Goal: Ask a question

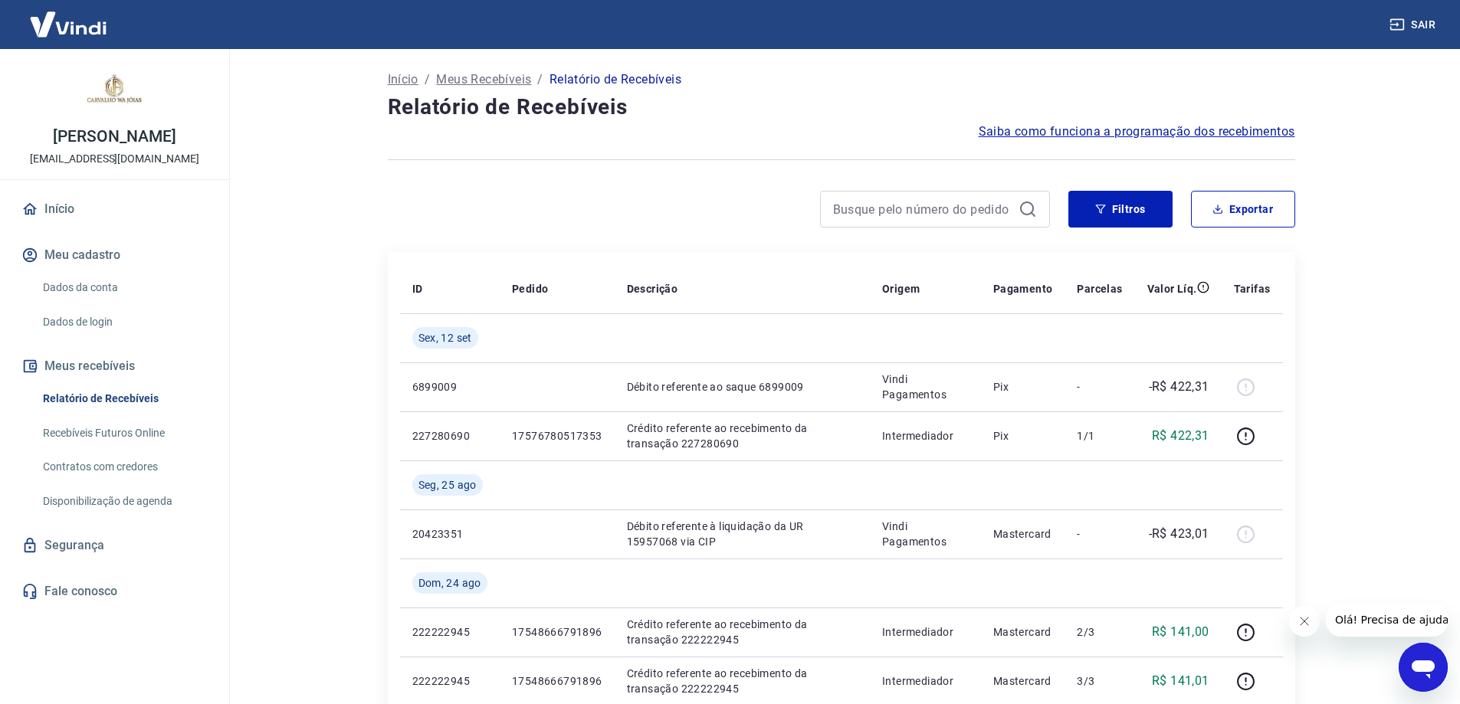
click at [293, 195] on main "Início / Meus Recebíveis / Relatório de Recebíveis Relatório de Recebíveis Saib…" at bounding box center [840, 376] width 1237 height 655
click at [1300, 624] on icon "Fechar mensagem da empresa" at bounding box center [1303, 621] width 12 height 12
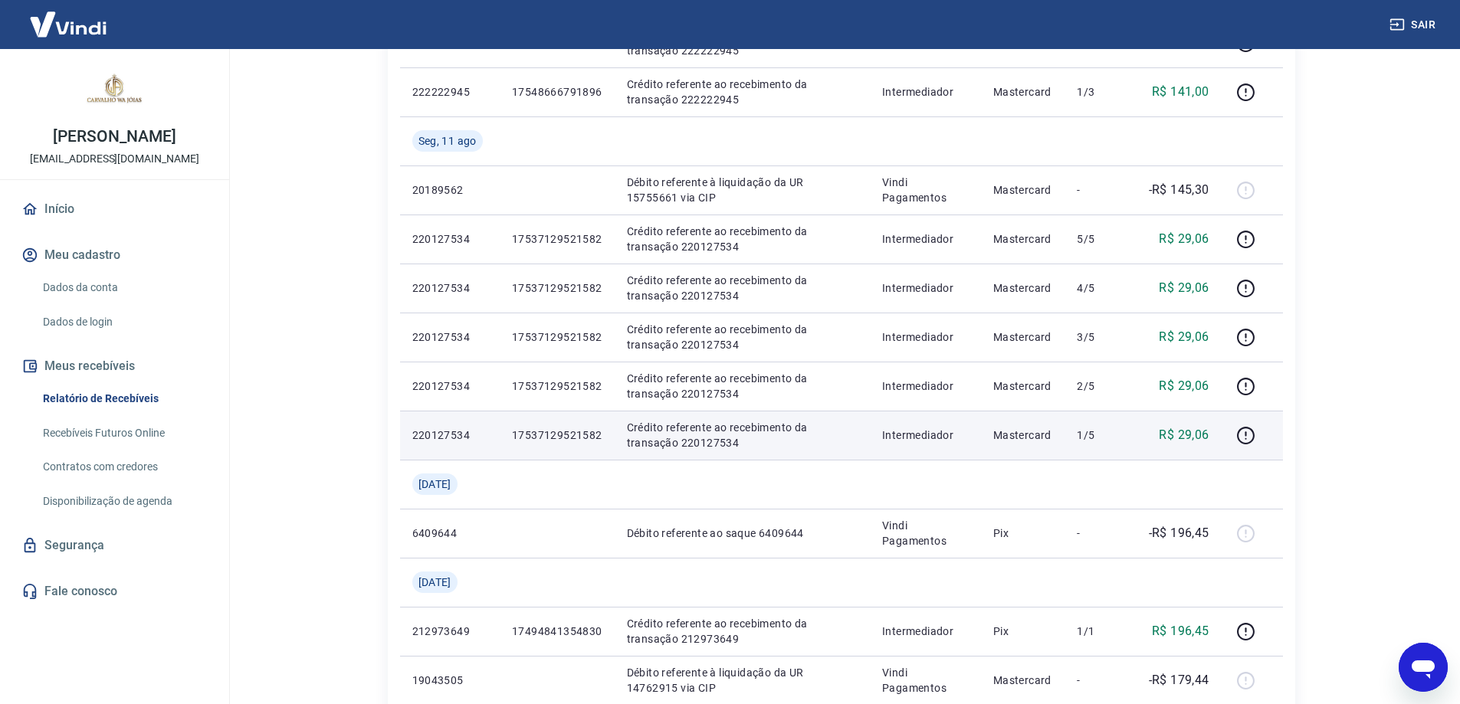
scroll to position [255, 0]
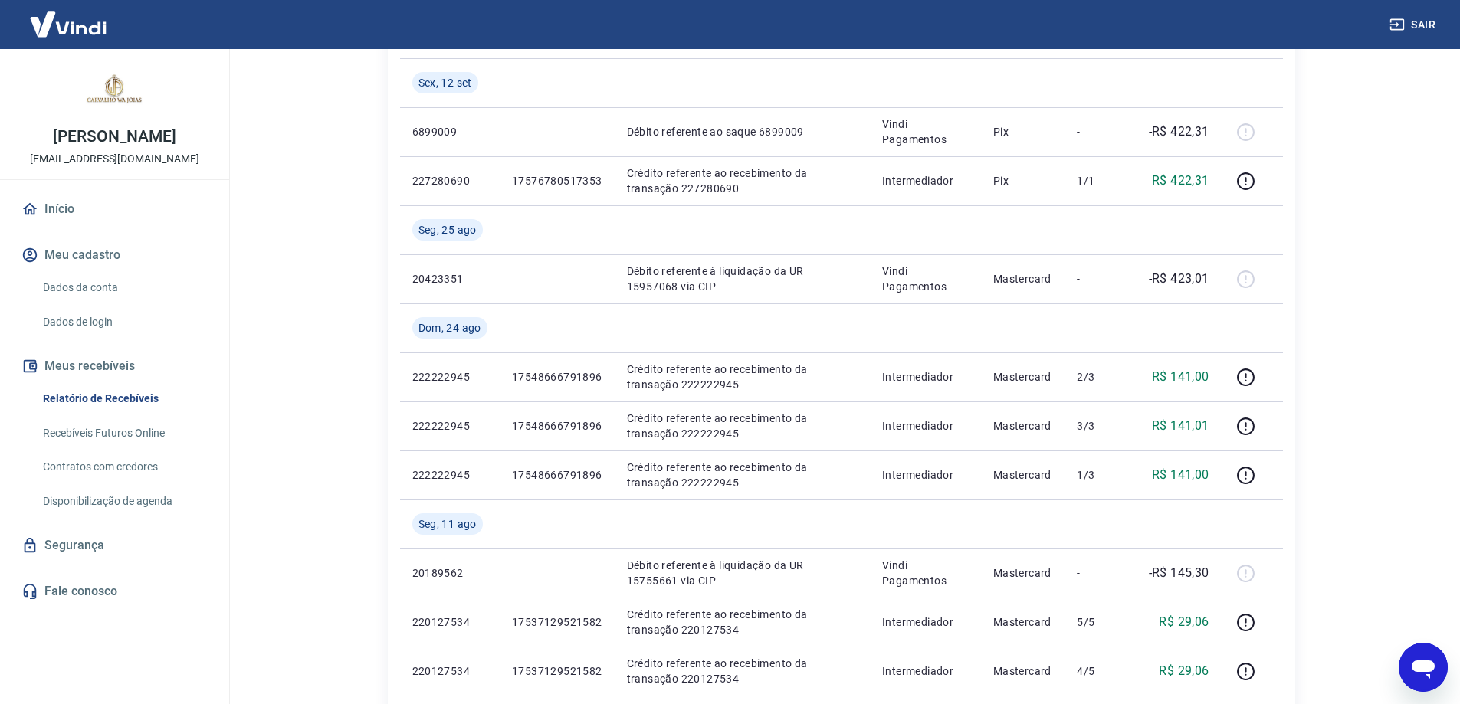
click at [1408, 670] on div "Abrir janela de mensagens" at bounding box center [1423, 667] width 46 height 46
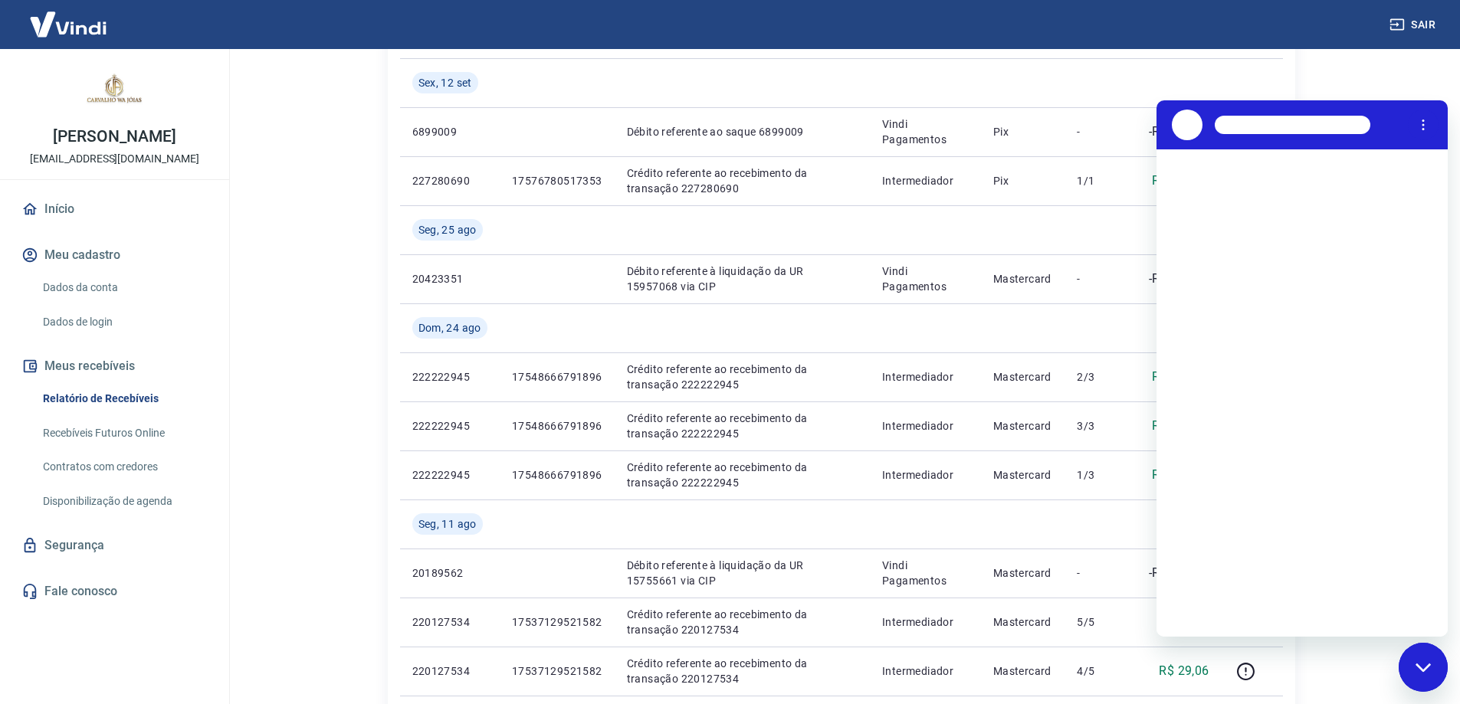
scroll to position [0, 0]
click at [1418, 111] on button "Menu de opções" at bounding box center [1423, 125] width 31 height 31
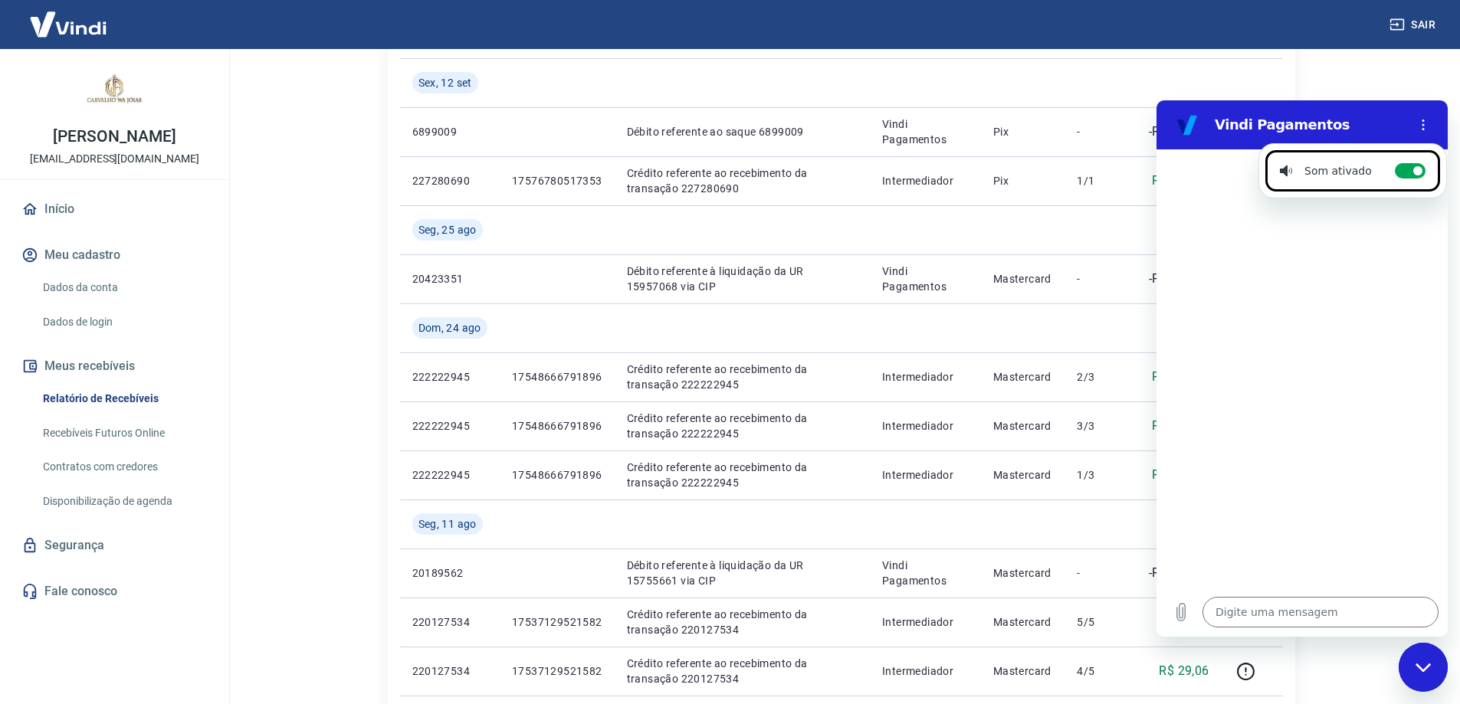
click at [1366, 120] on h2 "Vindi Pagamentos" at bounding box center [1307, 125] width 187 height 18
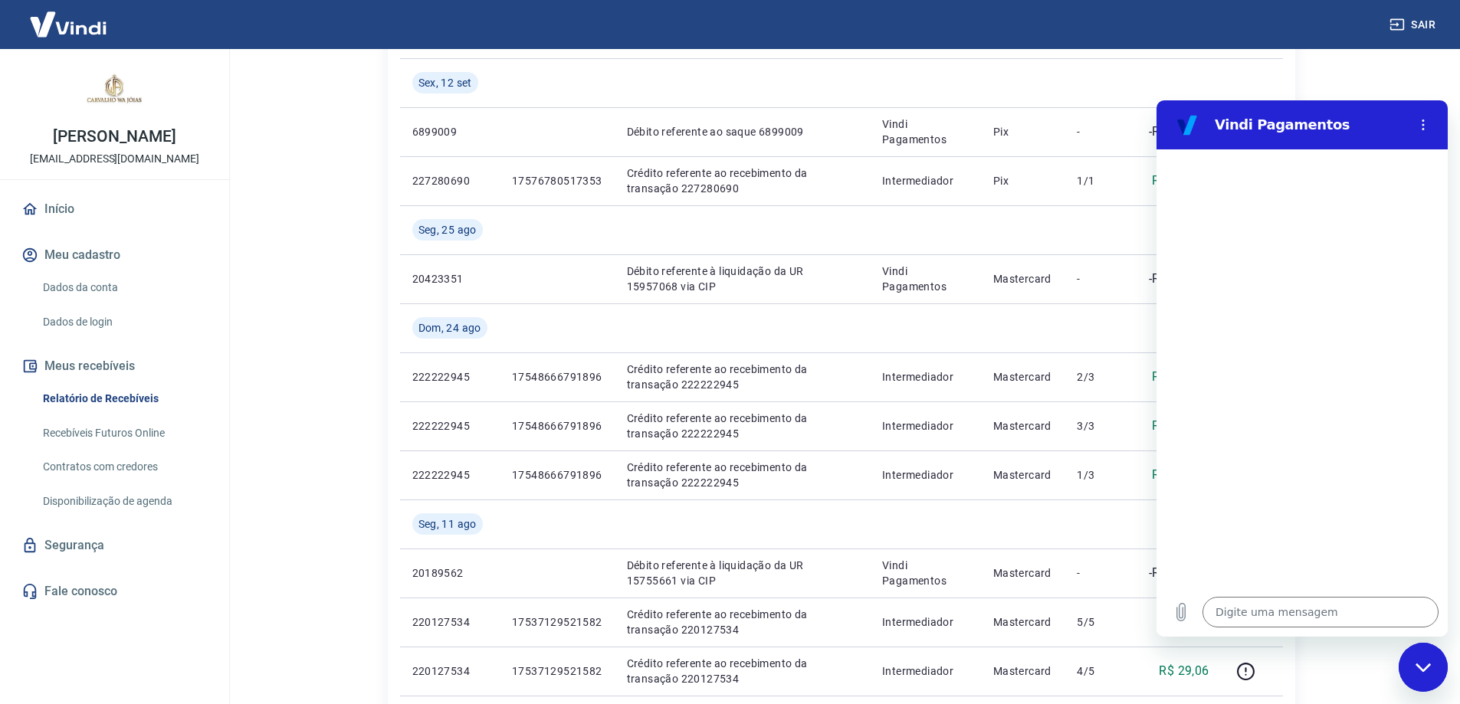
click at [1198, 116] on figure at bounding box center [1187, 125] width 31 height 31
click at [1351, 608] on textarea at bounding box center [1320, 612] width 236 height 31
type textarea "q"
type textarea "x"
type textarea "qu"
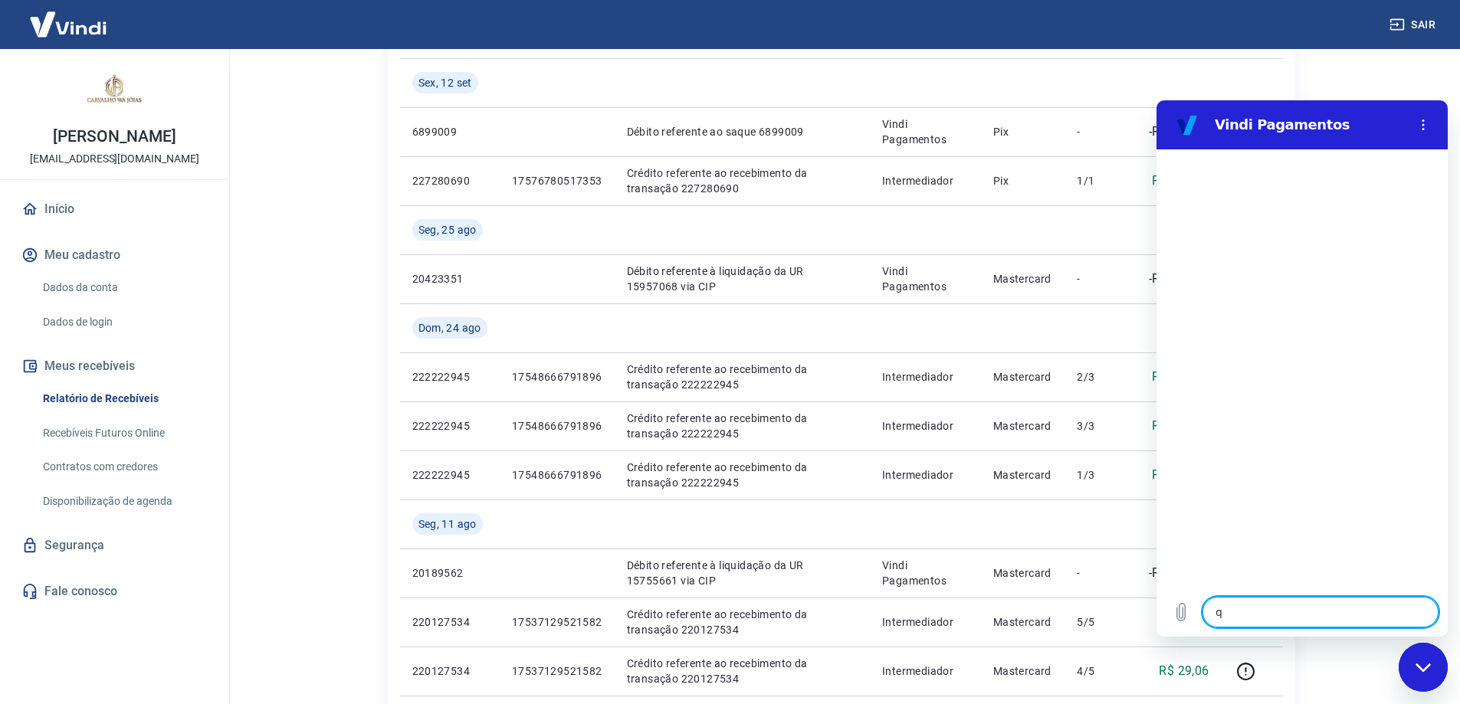
type textarea "x"
type textarea "qua"
type textarea "x"
type textarea "qual"
type textarea "x"
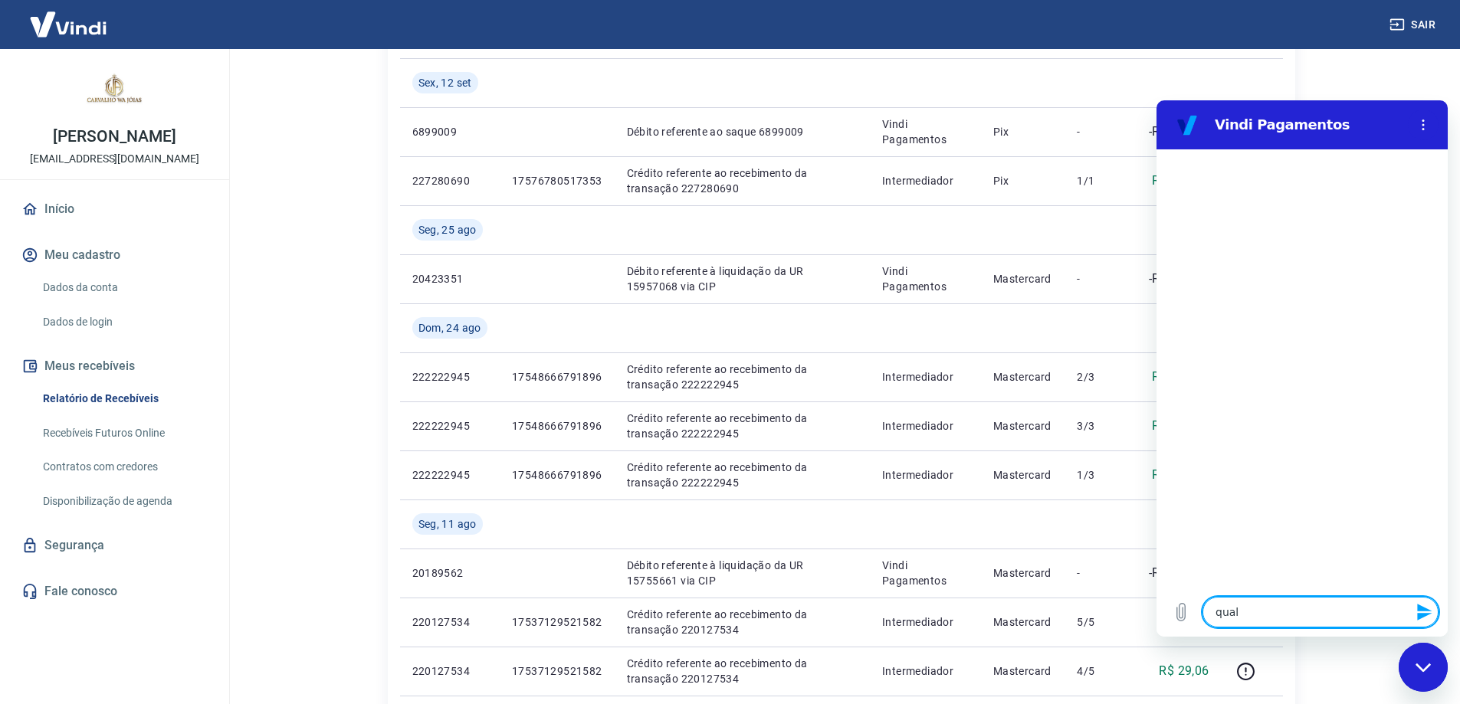
type textarea "qual"
type textarea "x"
type textarea "qual h"
type textarea "x"
type textarea "qual ho"
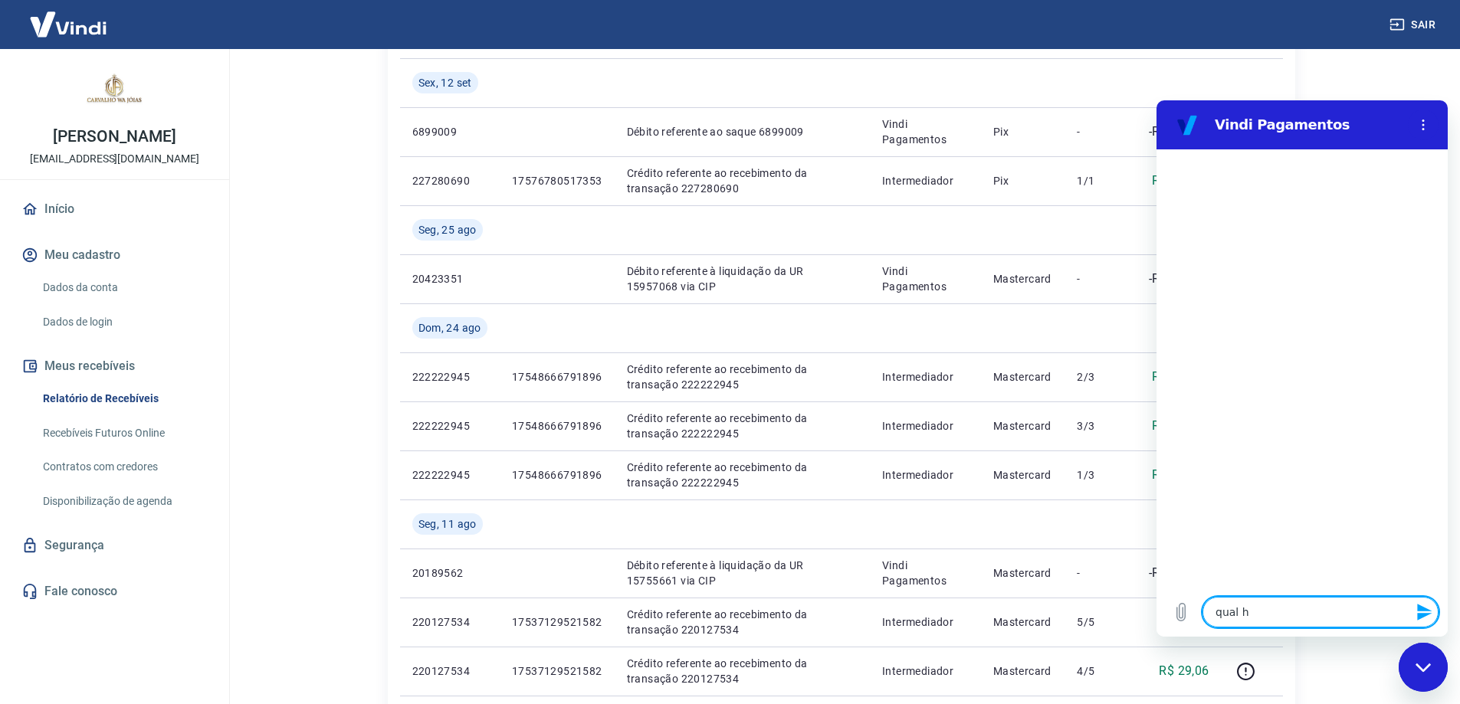
type textarea "x"
type textarea "qual hor"
type textarea "x"
type textarea "qual hora"
type textarea "x"
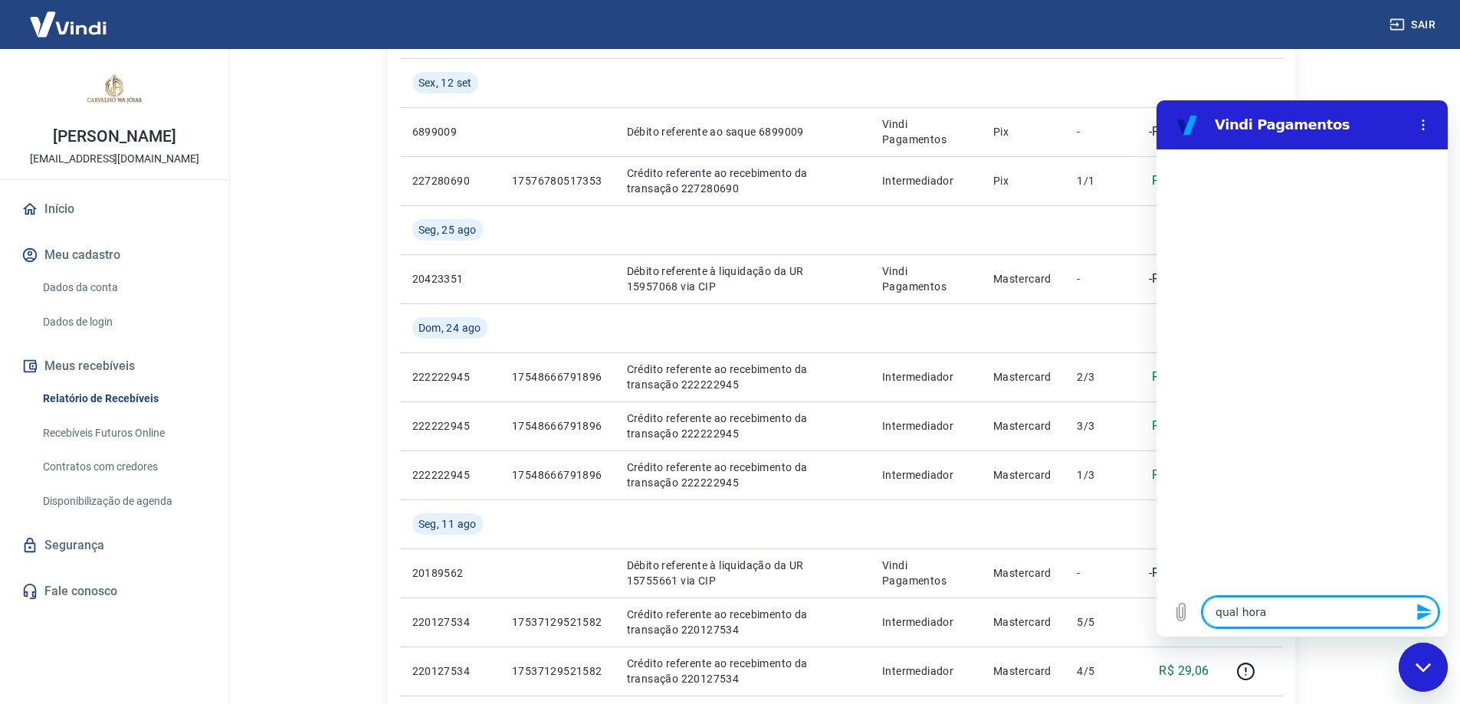
type textarea "qual horar"
type textarea "x"
type textarea "qual [PERSON_NAME]"
type textarea "x"
type textarea "qual [PERSON_NAME]"
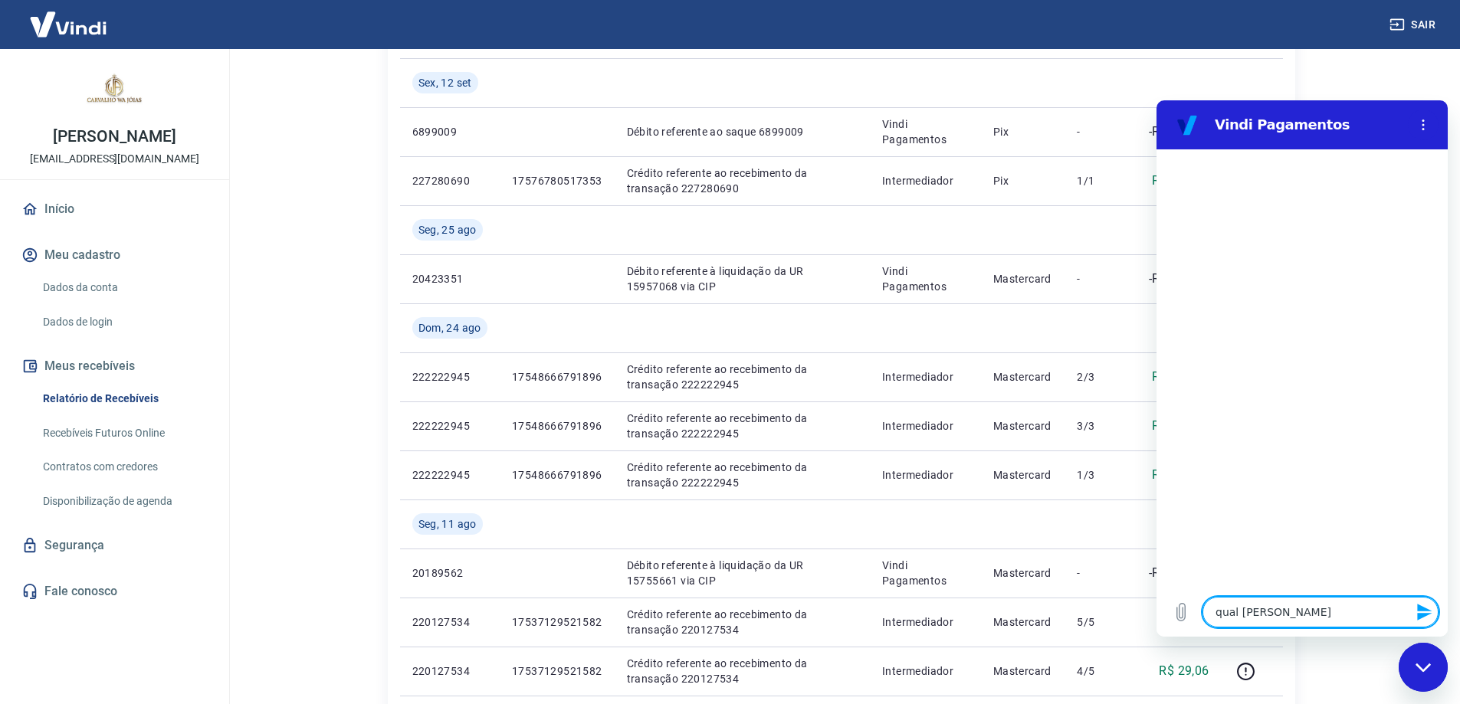
type textarea "x"
type textarea "qual [PERSON_NAME]"
type textarea "x"
type textarea "qual horario q"
type textarea "x"
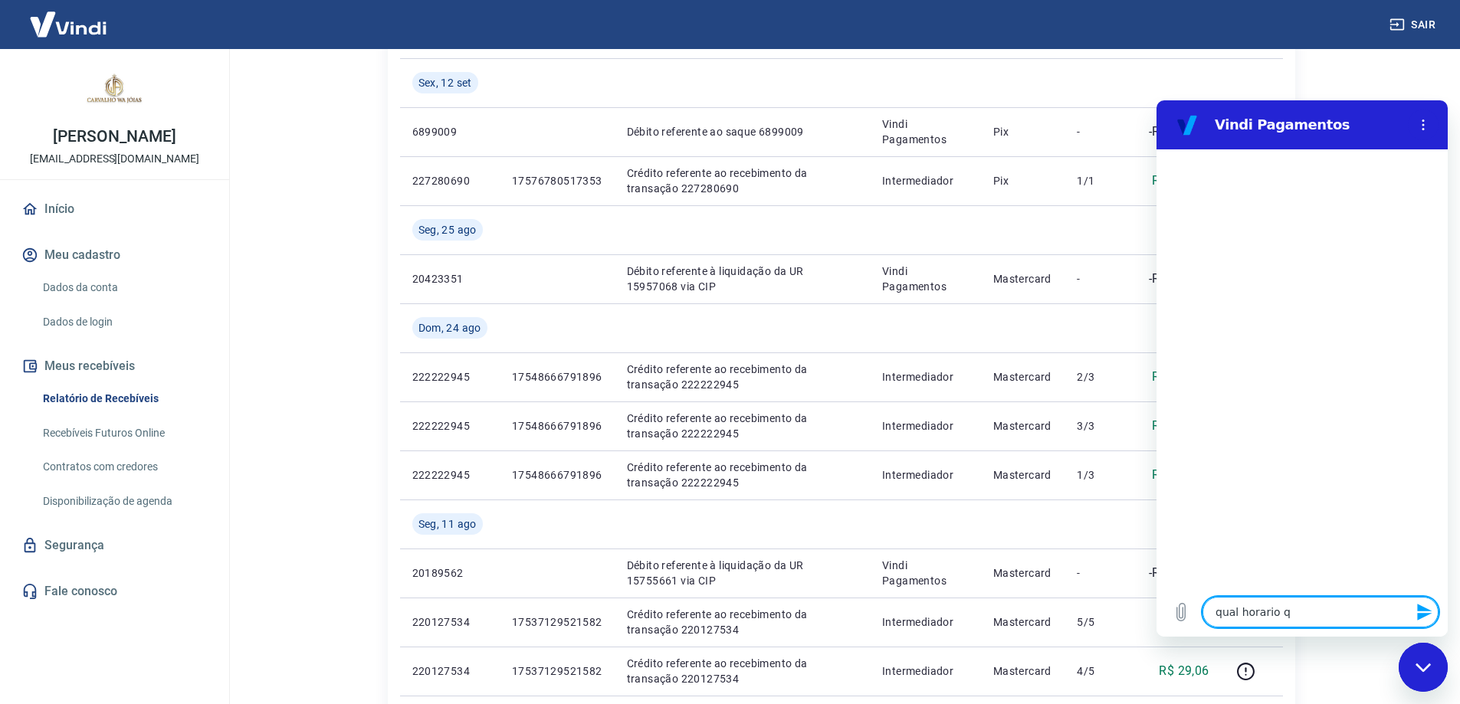
type textarea "qual horario qu"
type textarea "x"
type textarea "qual horario que"
type textarea "x"
type textarea "qual horario que"
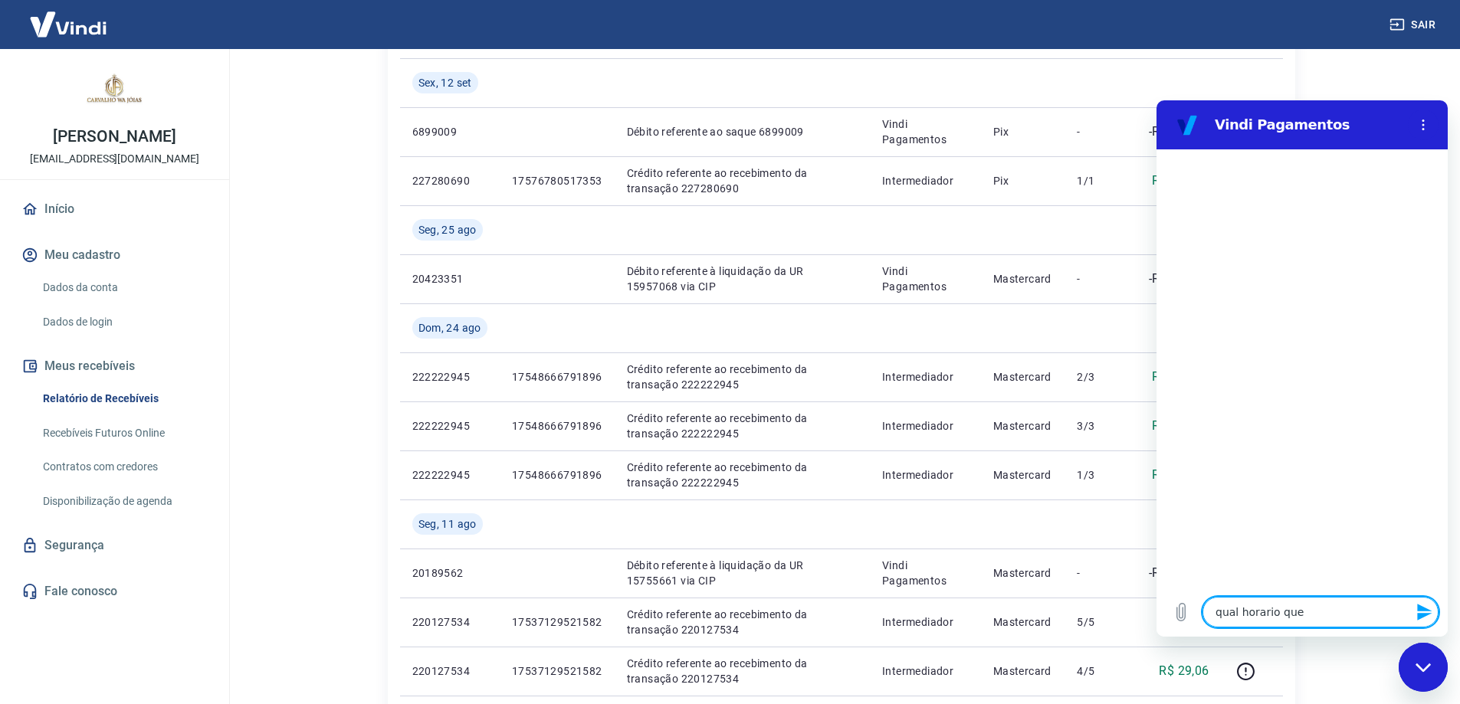
type textarea "x"
type textarea "qual [PERSON_NAME] que c"
type textarea "x"
type textarea "qual [PERSON_NAME] que ca"
type textarea "x"
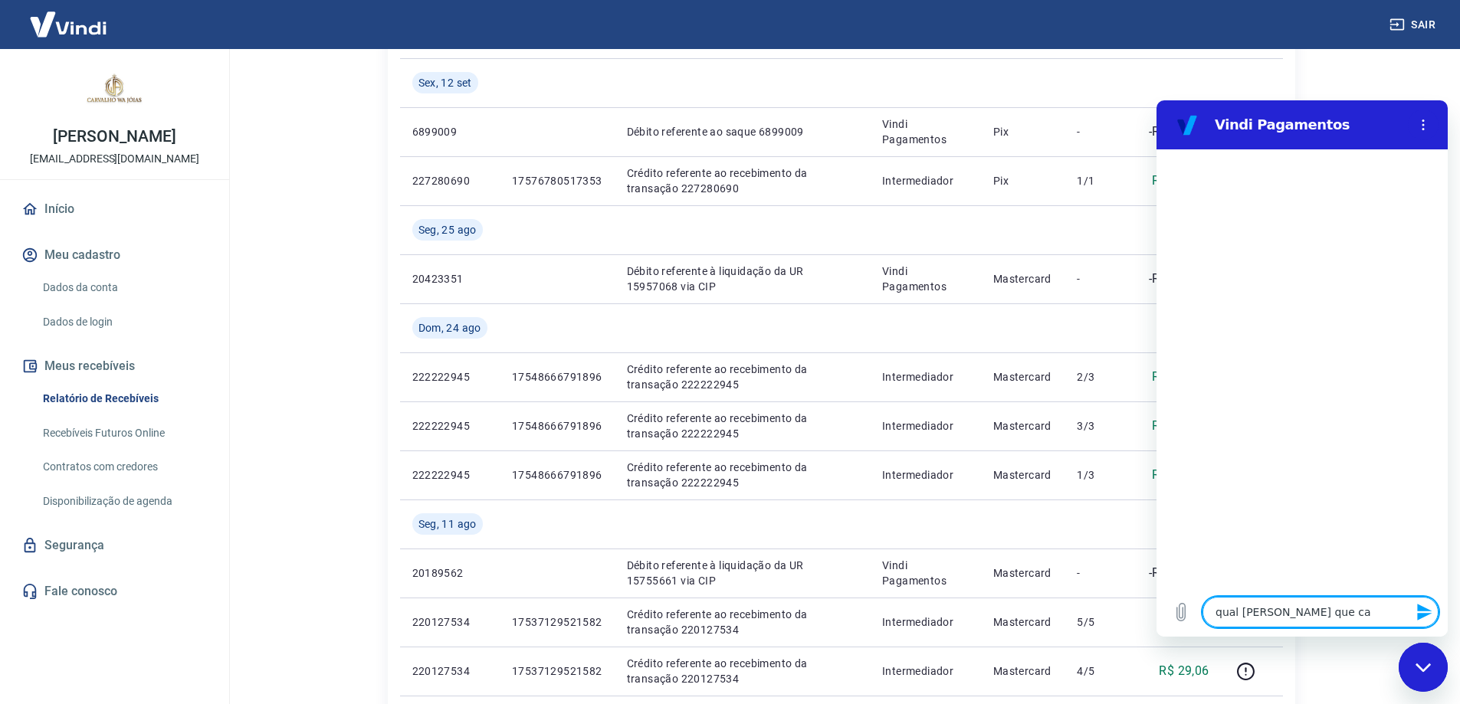
type textarea "qual [PERSON_NAME] que cai"
type textarea "x"
type textarea "qual [PERSON_NAME] que cai"
type textarea "x"
type textarea "qual [PERSON_NAME] que cai o"
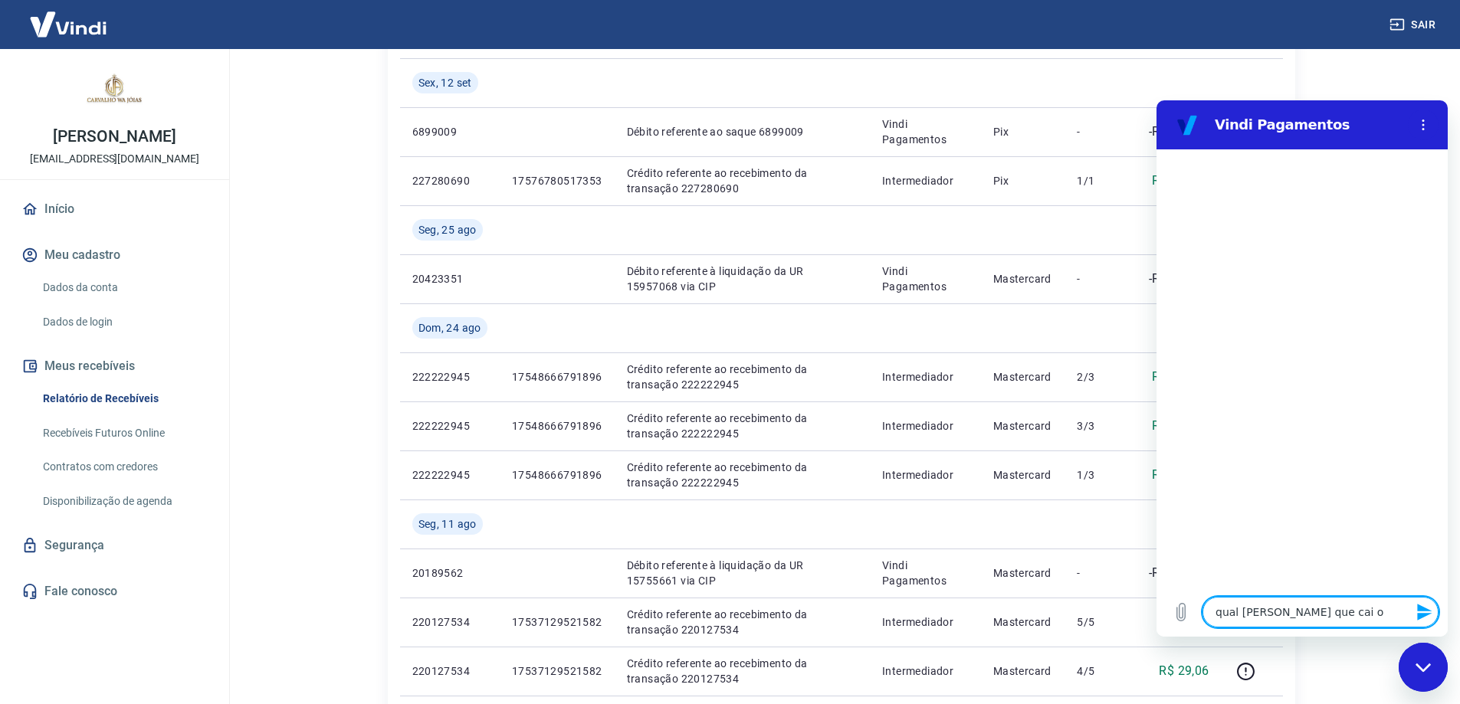
type textarea "x"
type textarea "qual [PERSON_NAME] que cai o"
type textarea "x"
type textarea "qual [PERSON_NAME] que cai o v"
type textarea "x"
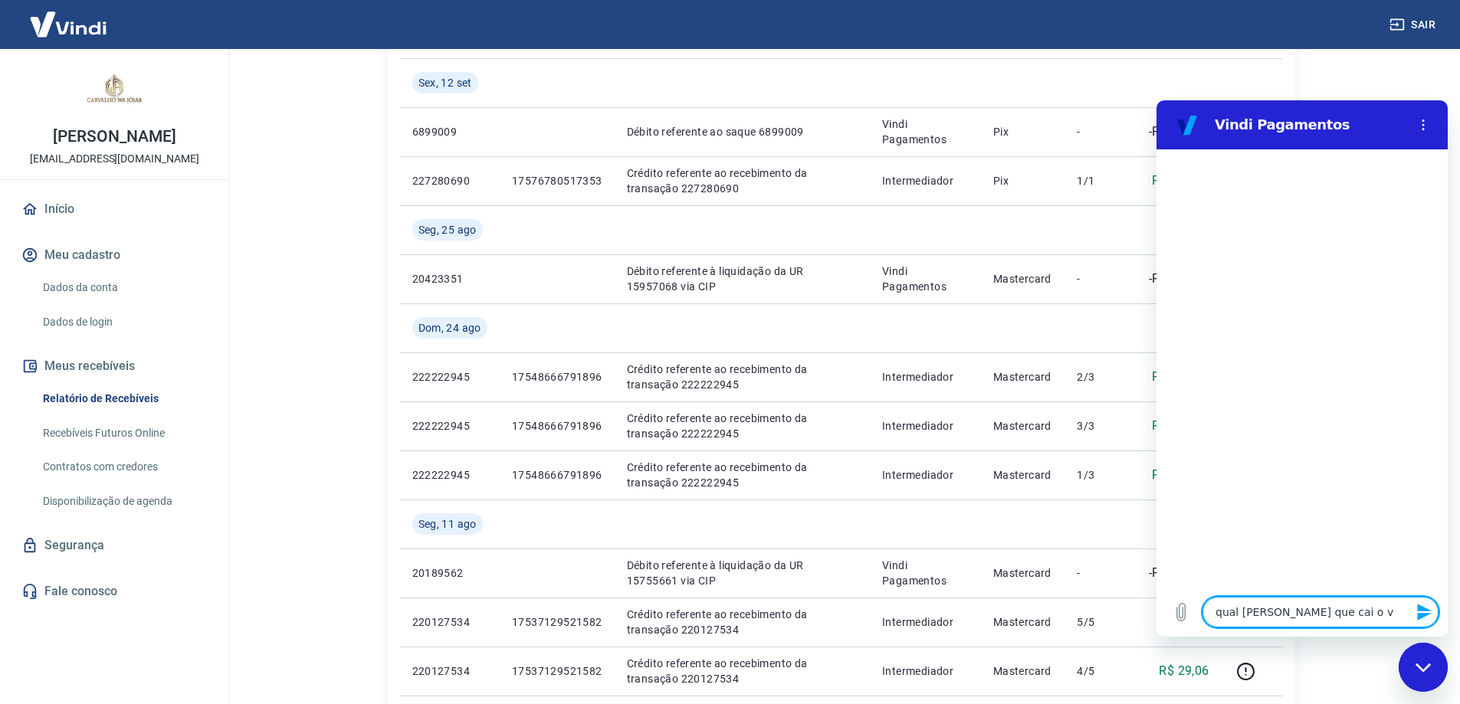
type textarea "qual [PERSON_NAME] que cai o va"
type textarea "x"
type textarea "qual [PERSON_NAME] que cai o val"
type textarea "x"
type textarea "qual [PERSON_NAME] que cai o valo"
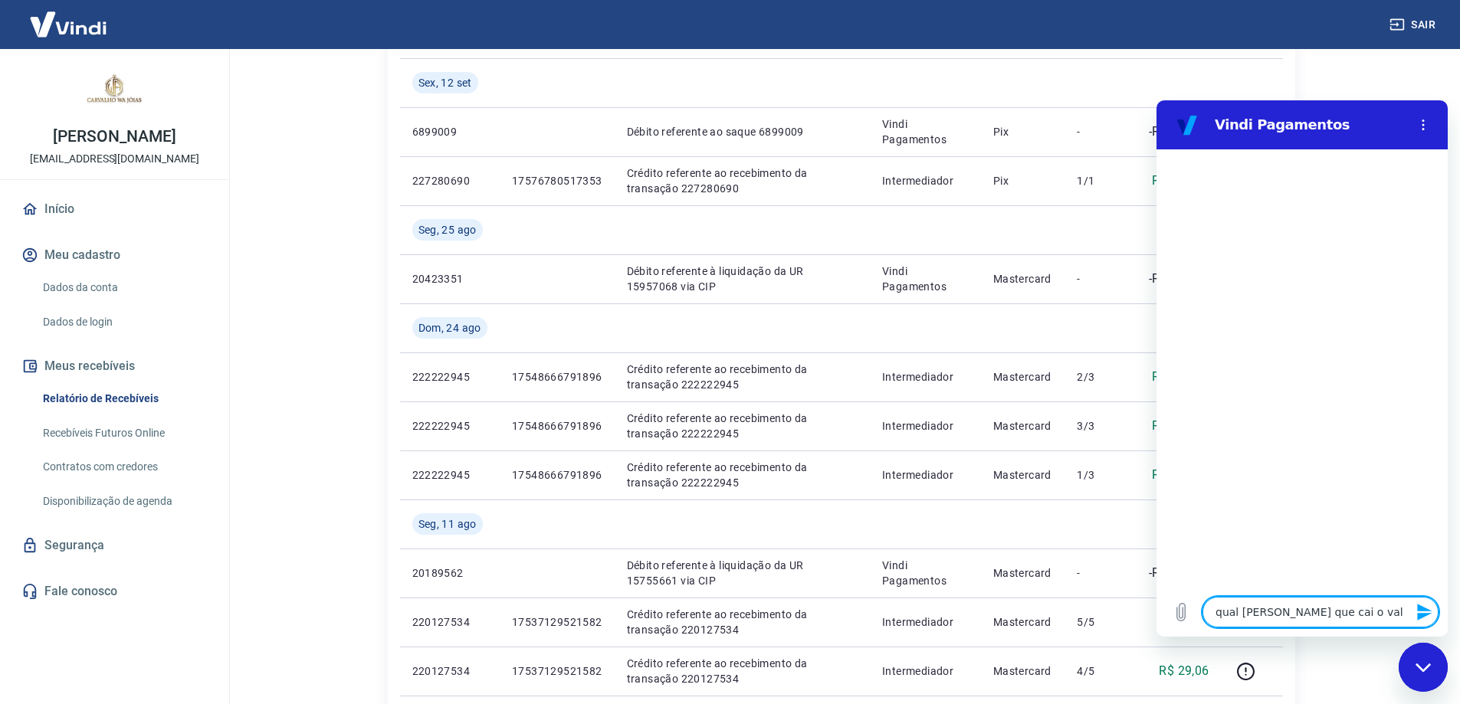
type textarea "x"
type textarea "qual [PERSON_NAME] que cai o valor"
type textarea "x"
type textarea "qual [PERSON_NAME] que cai o valor"
type textarea "x"
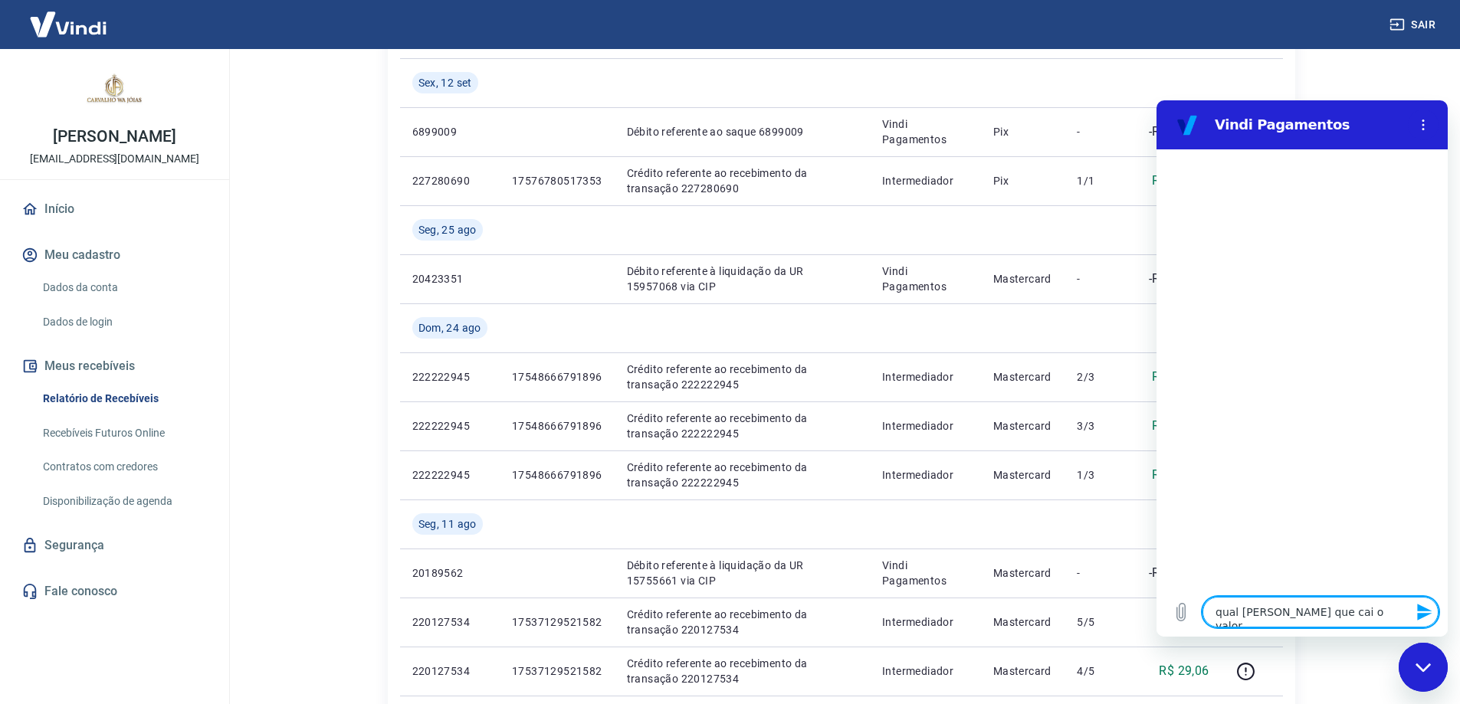
type textarea "qual [PERSON_NAME] que cai o valor n"
type textarea "x"
type textarea "qual [PERSON_NAME] que cai o valor na"
type textarea "x"
type textarea "qual [PERSON_NAME] que cai o valor na"
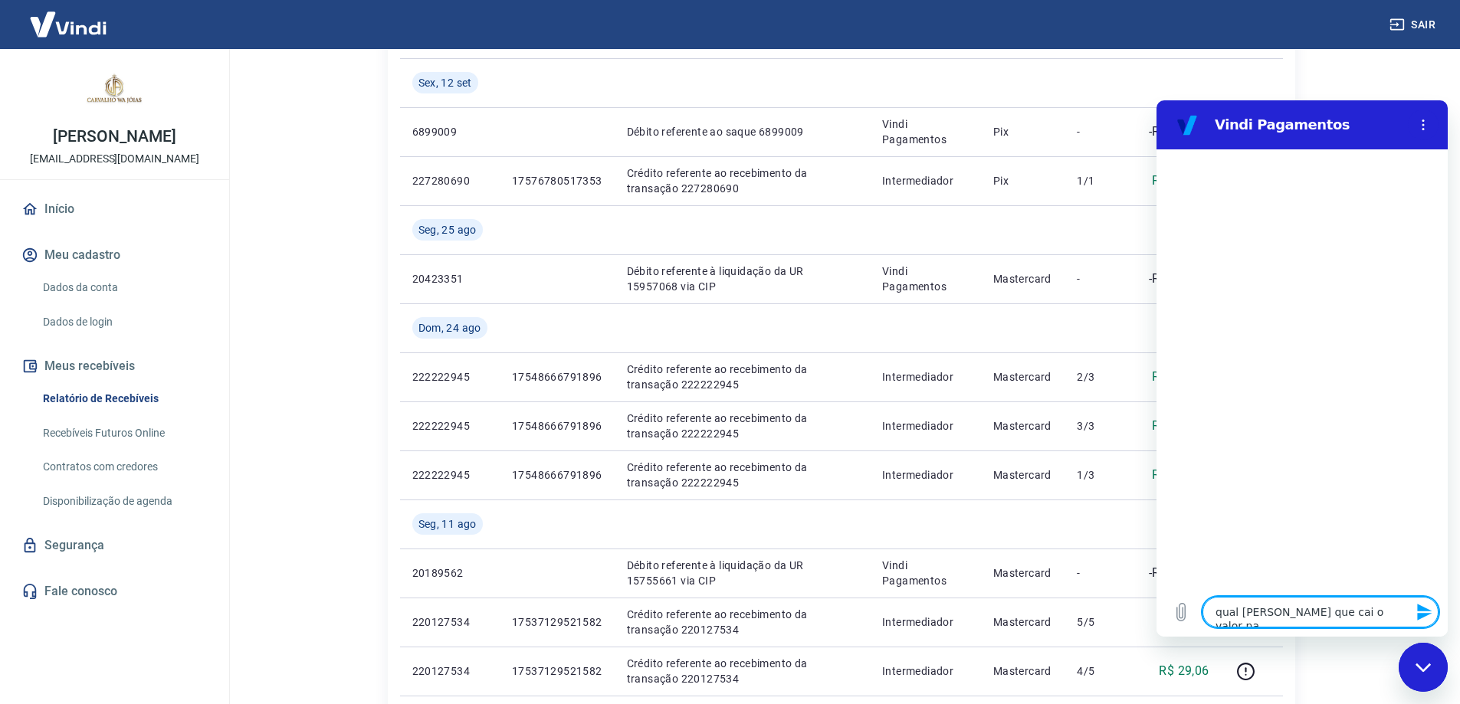
type textarea "x"
type textarea "qual [PERSON_NAME] que cai o valor na"
type textarea "x"
type textarea "qual [PERSON_NAME] que cai o valor n"
type textarea "x"
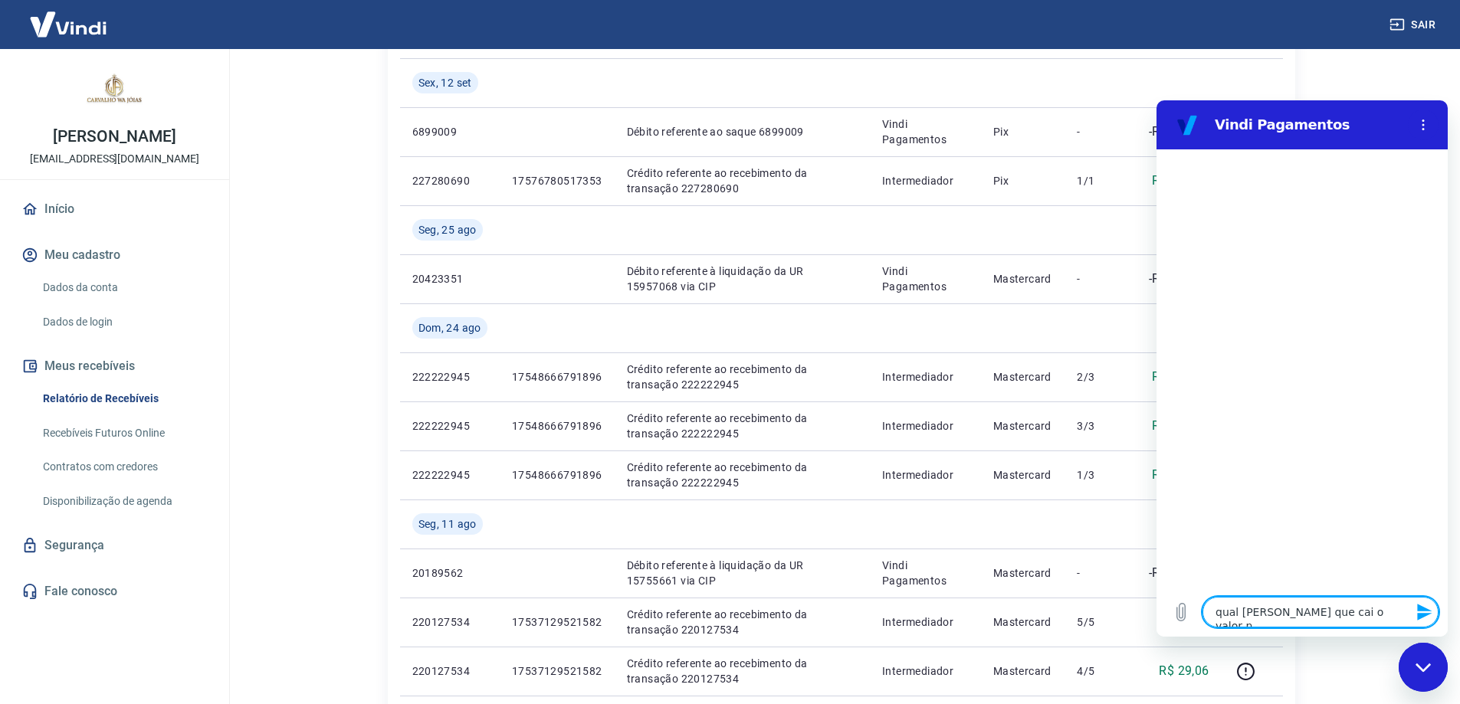
type textarea "qual [PERSON_NAME] que cai o valor"
type textarea "x"
type textarea "qual [PERSON_NAME] que cai o valor"
type textarea "x"
type textarea "qual [PERSON_NAME] que cai o valo"
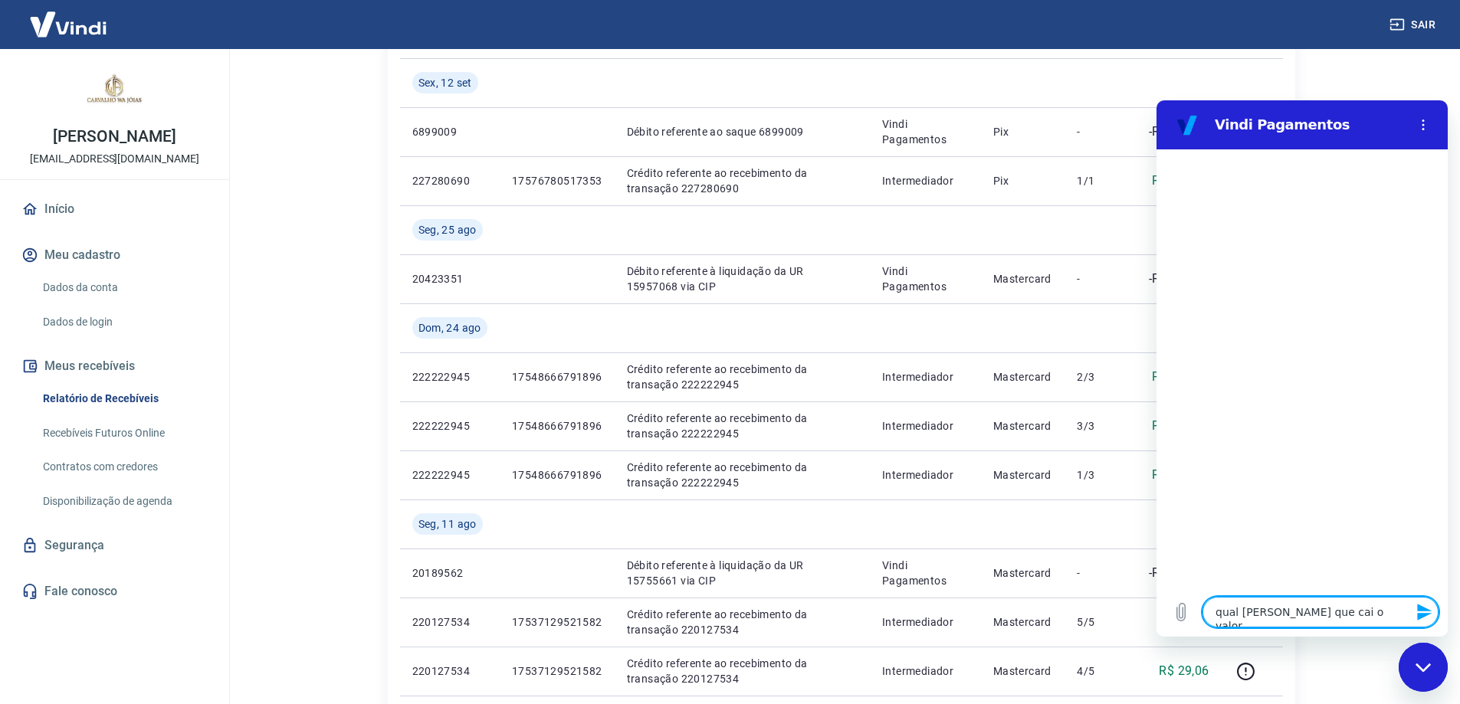
type textarea "x"
type textarea "qual [PERSON_NAME] que cai o val"
type textarea "x"
type textarea "qual [PERSON_NAME] que cai o va"
type textarea "x"
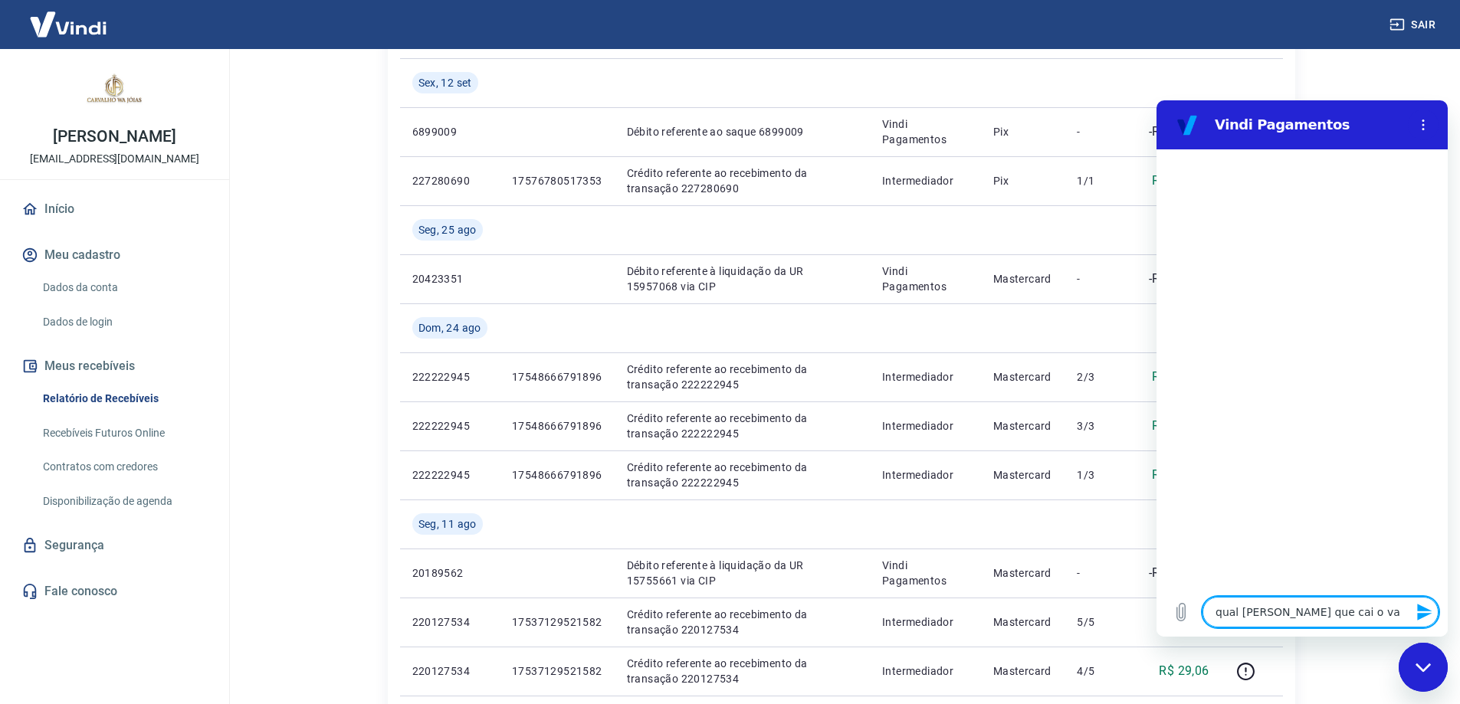
type textarea "qual [PERSON_NAME] que cai o v"
type textarea "x"
type textarea "qual [PERSON_NAME] que cai o"
type textarea "x"
type textarea "qual [PERSON_NAME] que cai o"
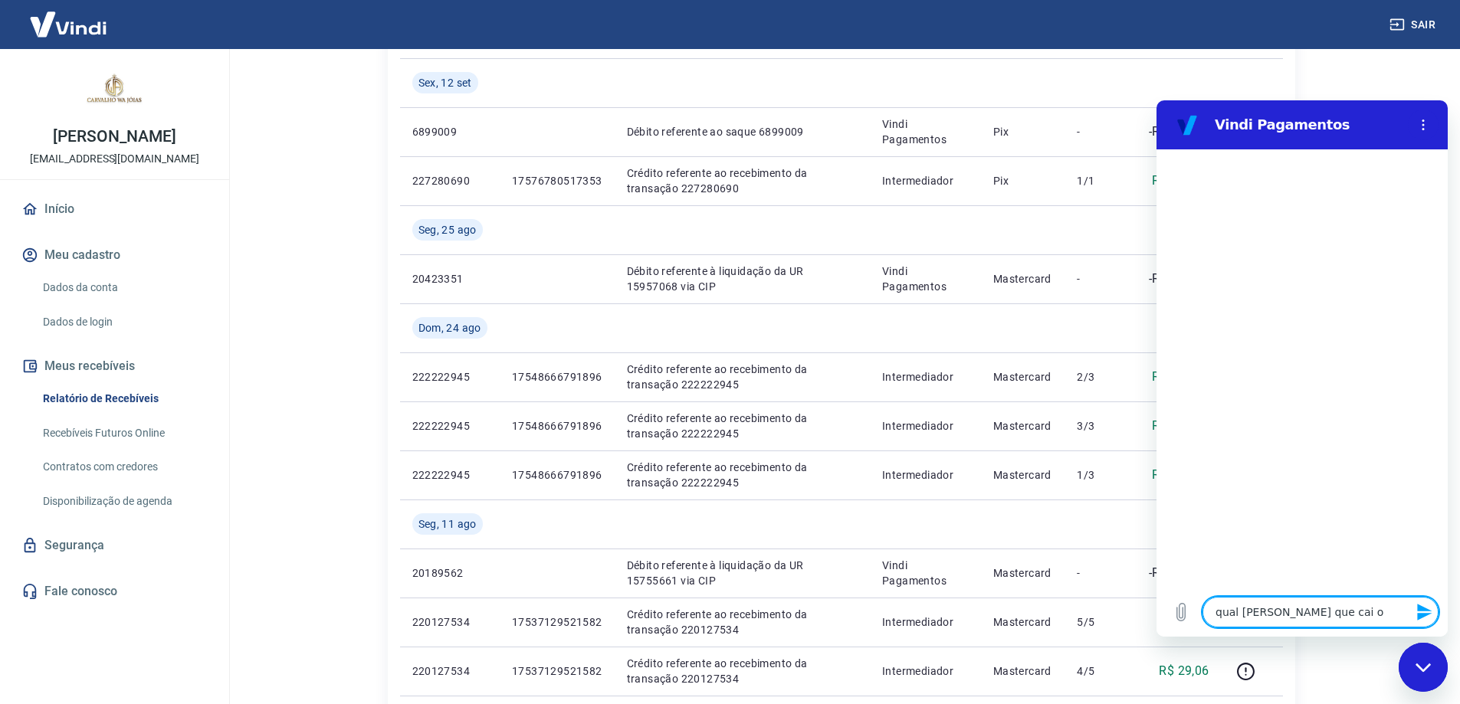
type textarea "x"
type textarea "qual [PERSON_NAME] que cai"
type textarea "x"
type textarea "qual [PERSON_NAME] que cai"
type textarea "x"
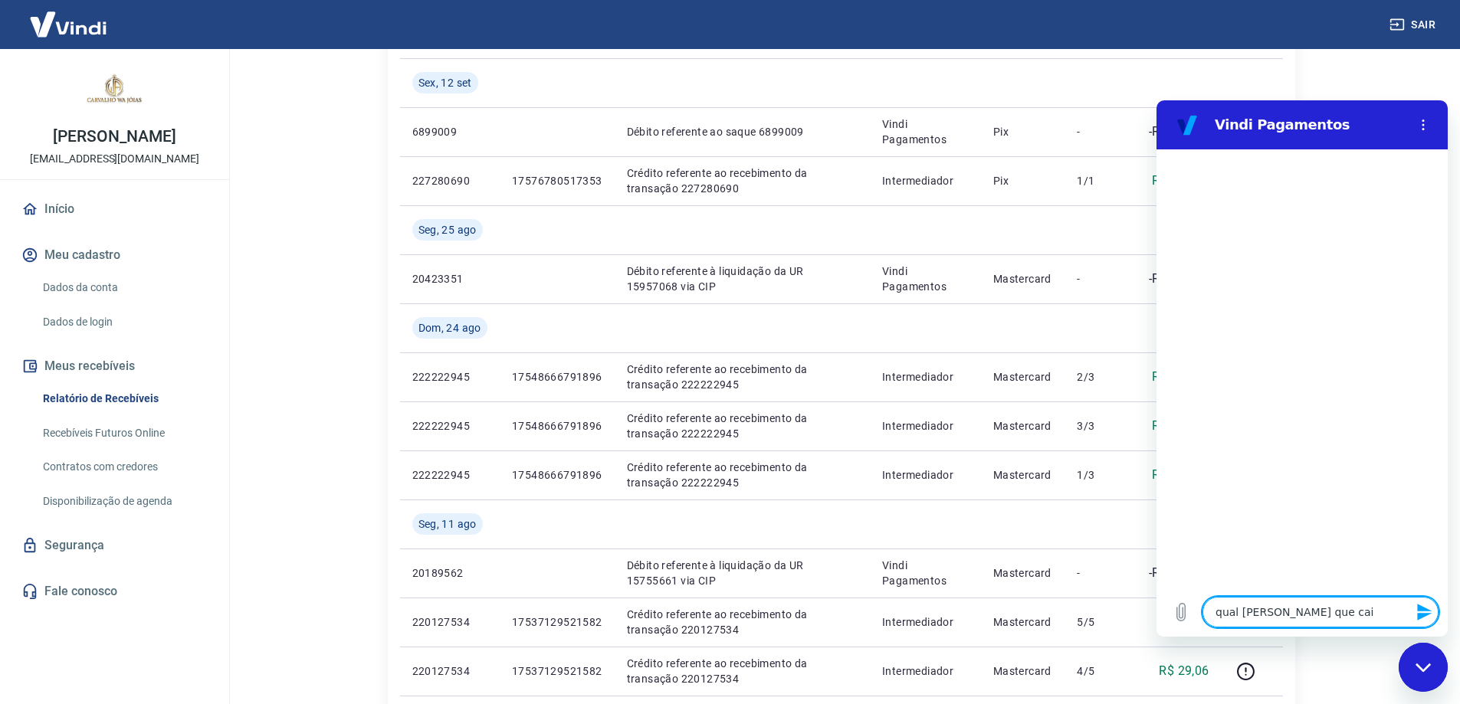
type textarea "qual [PERSON_NAME] que ca"
type textarea "x"
type textarea "qual [PERSON_NAME] que c"
type textarea "x"
type textarea "qual horario que"
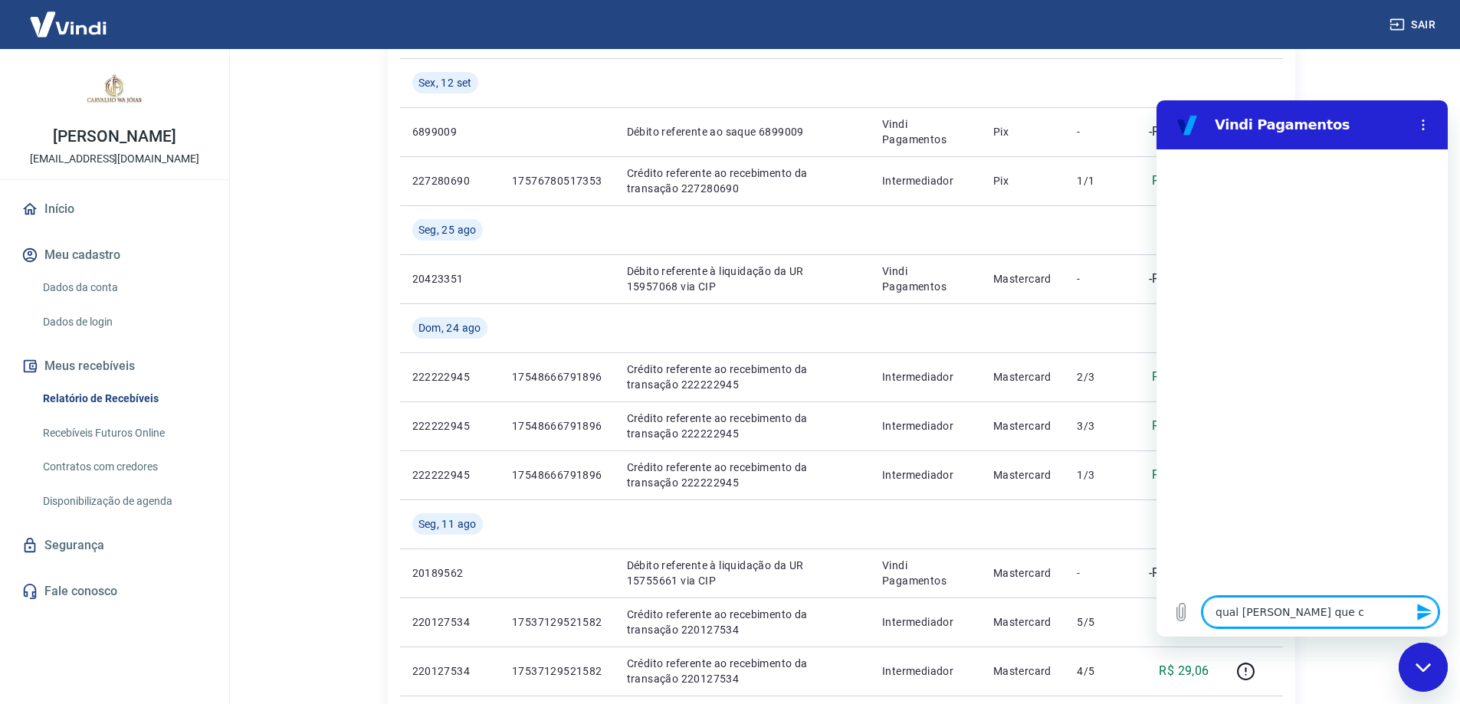
type textarea "x"
type textarea "qual [PERSON_NAME] que é"
type textarea "x"
type textarea "qual [PERSON_NAME] que é"
type textarea "x"
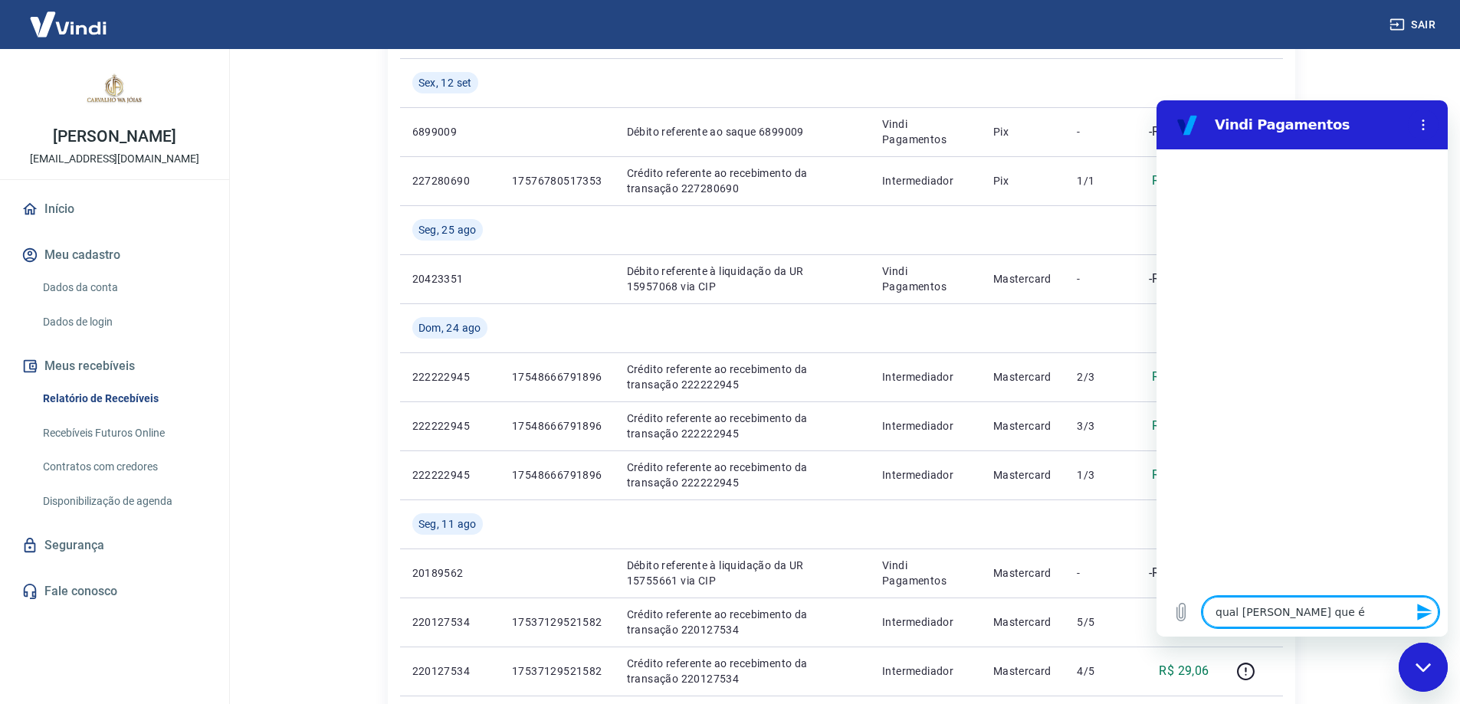
type textarea "qual [PERSON_NAME] que é l"
type textarea "x"
type textarea "qual horario que é li"
type textarea "x"
type textarea "qual [PERSON_NAME] que é lib"
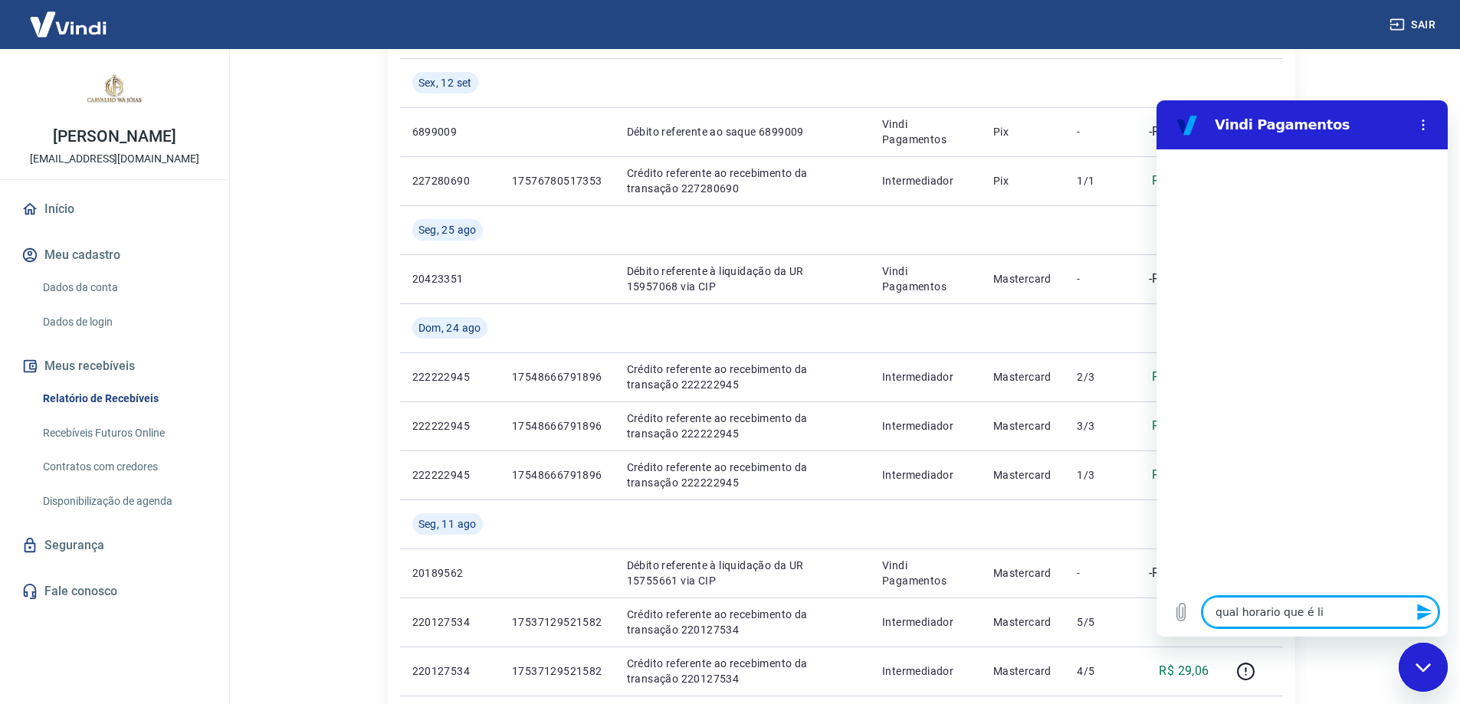
type textarea "x"
type textarea "qual [PERSON_NAME] que é libe"
type textarea "x"
type textarea "qual [PERSON_NAME] que é liber"
type textarea "x"
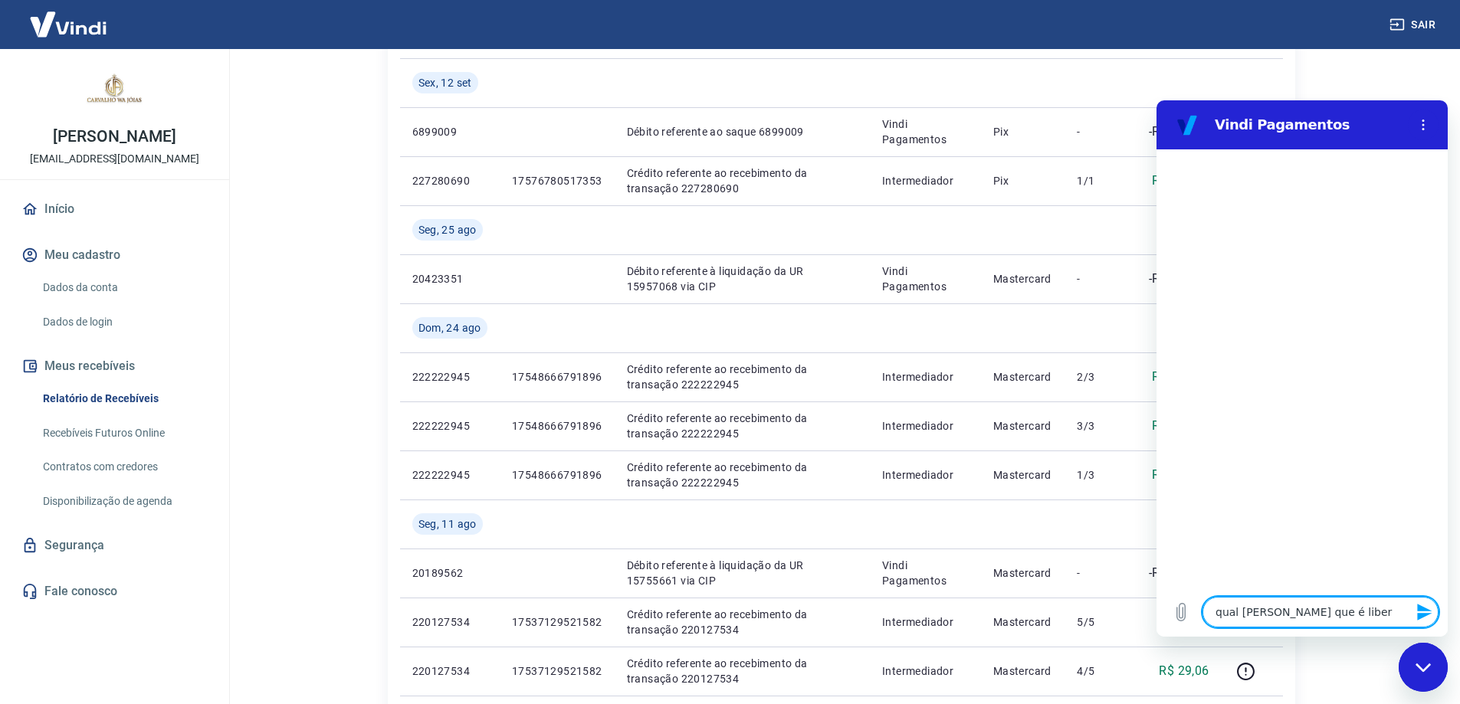
type textarea "qual [PERSON_NAME] que é libera"
type textarea "x"
type textarea "qual [PERSON_NAME] que é liberao"
type textarea "x"
type textarea "qual [PERSON_NAME] que é liberaod"
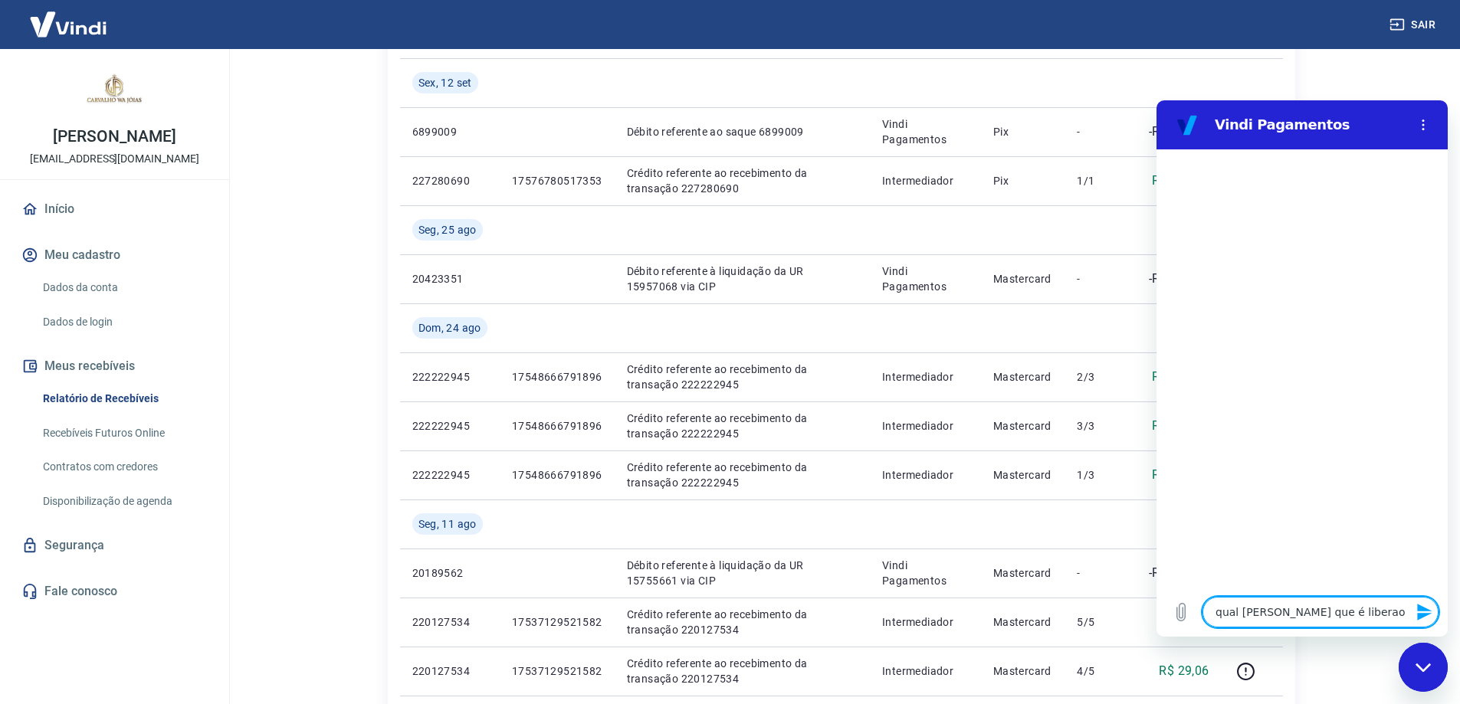
type textarea "x"
type textarea "qual [PERSON_NAME] que é liberaod"
type textarea "x"
type textarea "qual [PERSON_NAME] que é liberaod o"
type textarea "x"
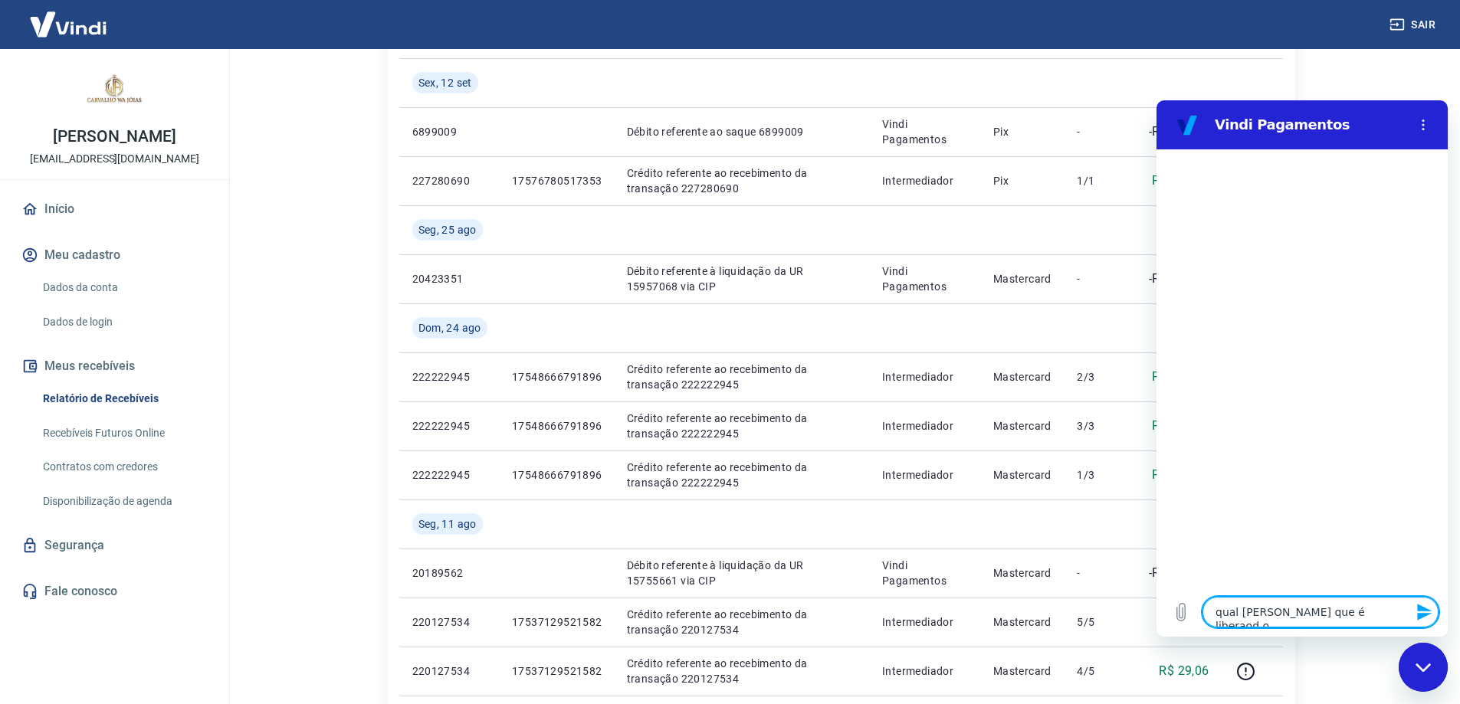
type textarea "qual [PERSON_NAME] que é liberaod"
type textarea "x"
type textarea "qual [PERSON_NAME] que é liberaod"
type textarea "x"
type textarea "qual [PERSON_NAME] que é liberao"
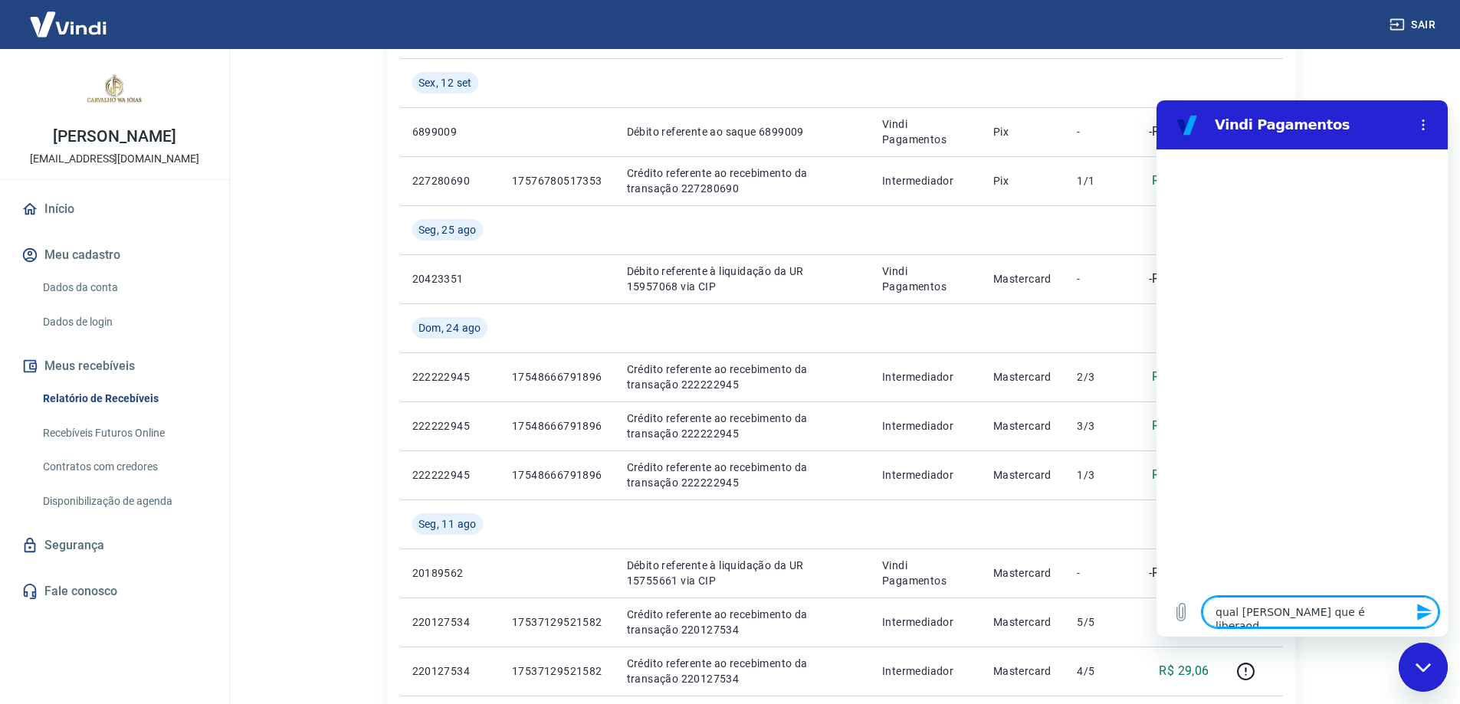
type textarea "x"
type textarea "qual [PERSON_NAME] que é libera"
type textarea "x"
type textarea "qual [PERSON_NAME] que é liberad"
type textarea "x"
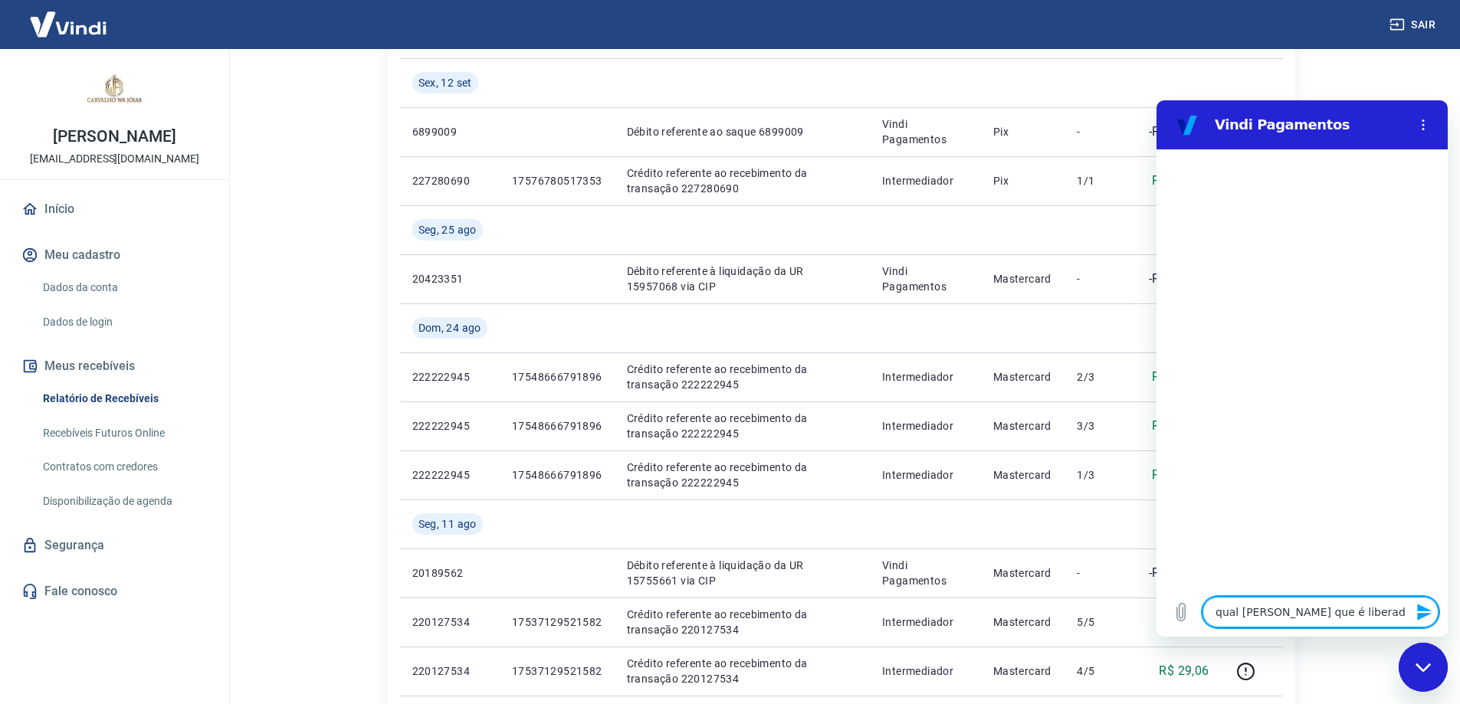
type textarea "qual [PERSON_NAME] que é liberado"
type textarea "x"
type textarea "qual [PERSON_NAME] que é liberado"
type textarea "x"
type textarea "qual [PERSON_NAME] que é liberado o"
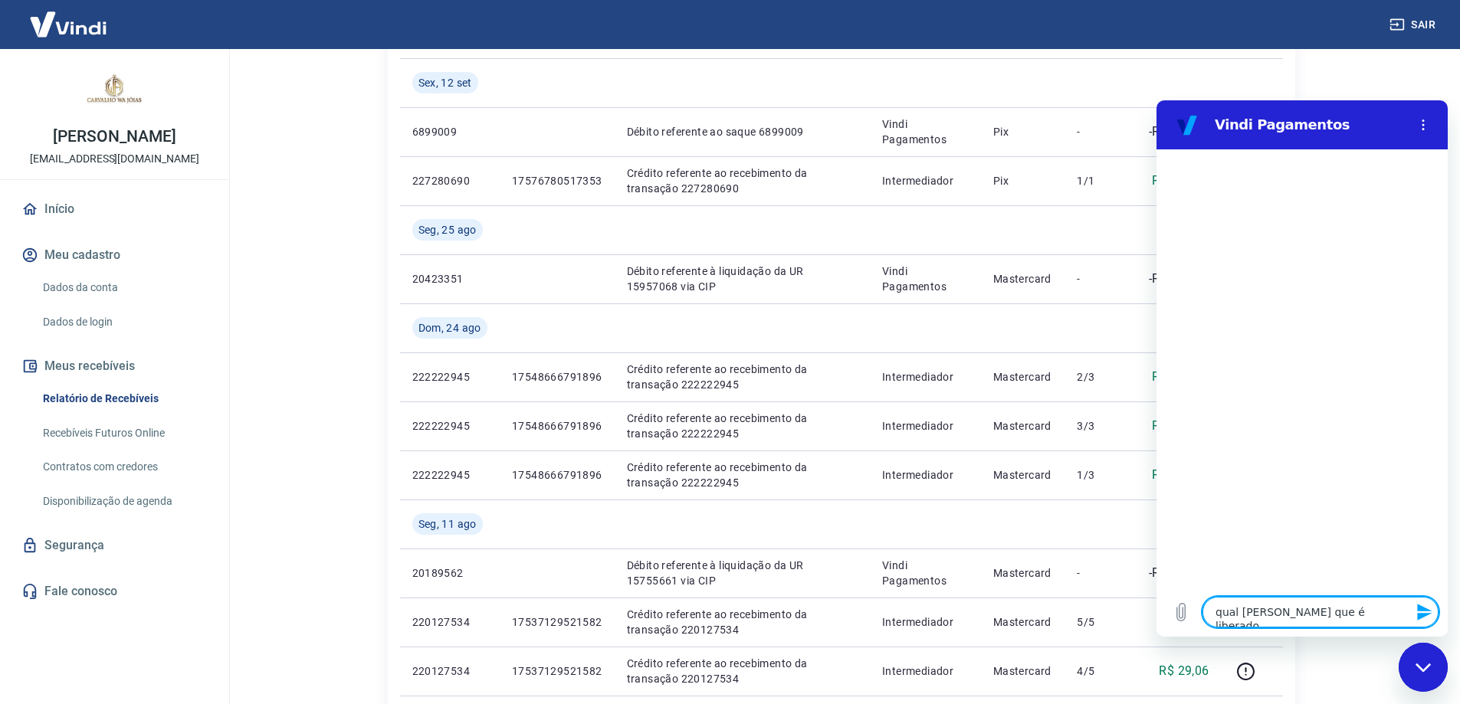
type textarea "x"
type textarea "qual [PERSON_NAME] que é liberado o"
type textarea "x"
type textarea "qual [PERSON_NAME] que é liberado o v"
type textarea "x"
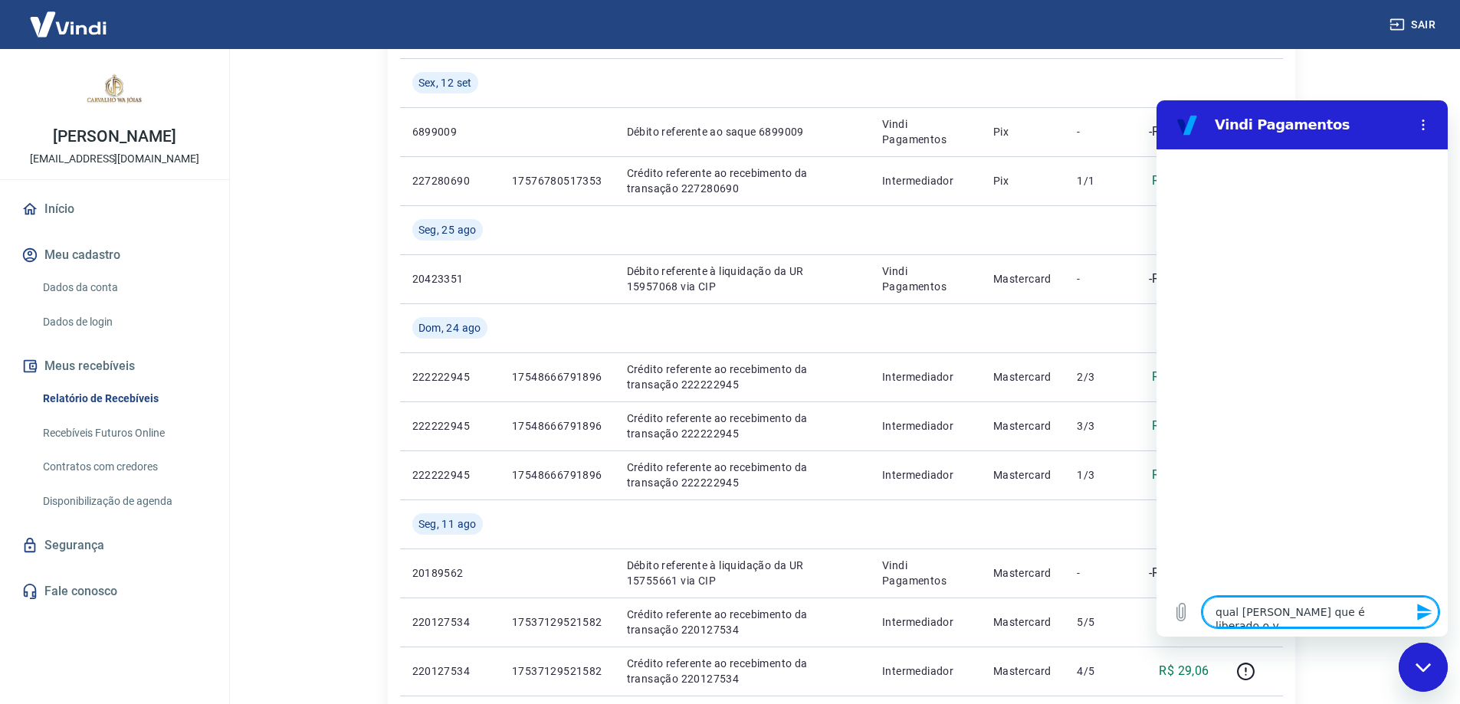
type textarea "qual [PERSON_NAME] que é liberado o va"
type textarea "x"
type textarea "qual [PERSON_NAME] que é liberado o val"
type textarea "x"
type textarea "qual [PERSON_NAME] que é liberado o valo"
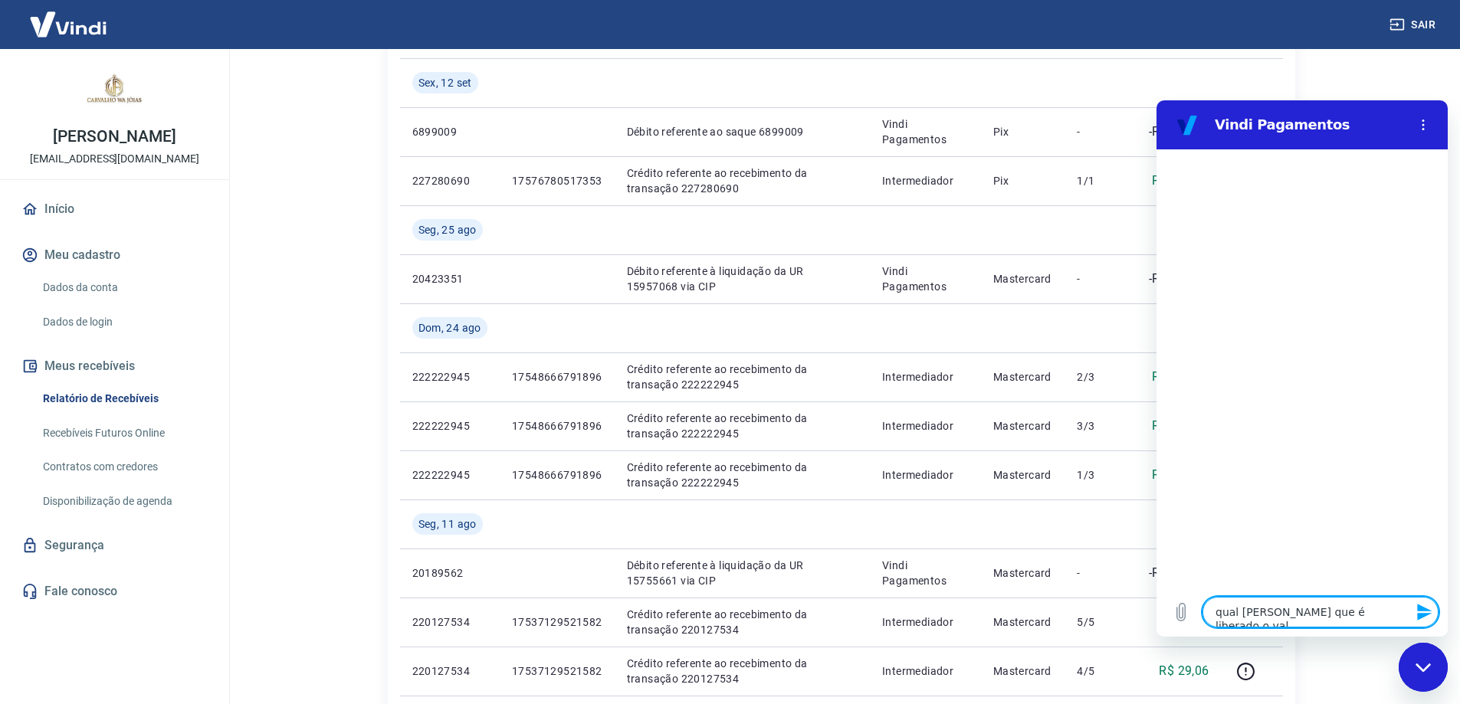
type textarea "x"
type textarea "qual [PERSON_NAME] que é liberado o valor"
type textarea "x"
type textarea "qual [PERSON_NAME] que é liberado o valor"
type textarea "x"
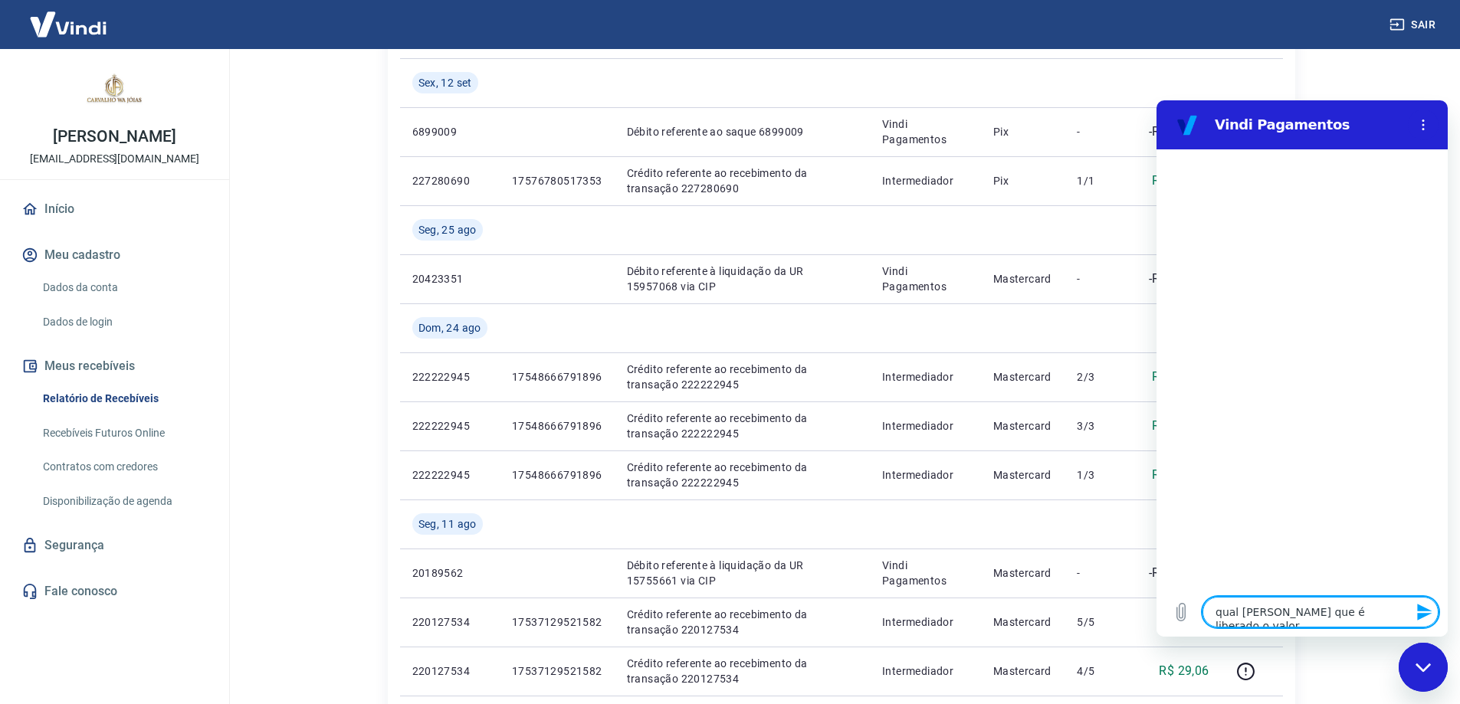
type textarea "qual horário que é liberado o valor"
type textarea "x"
click at [1387, 611] on textarea "qual horário que é liberado o valor" at bounding box center [1320, 612] width 236 height 31
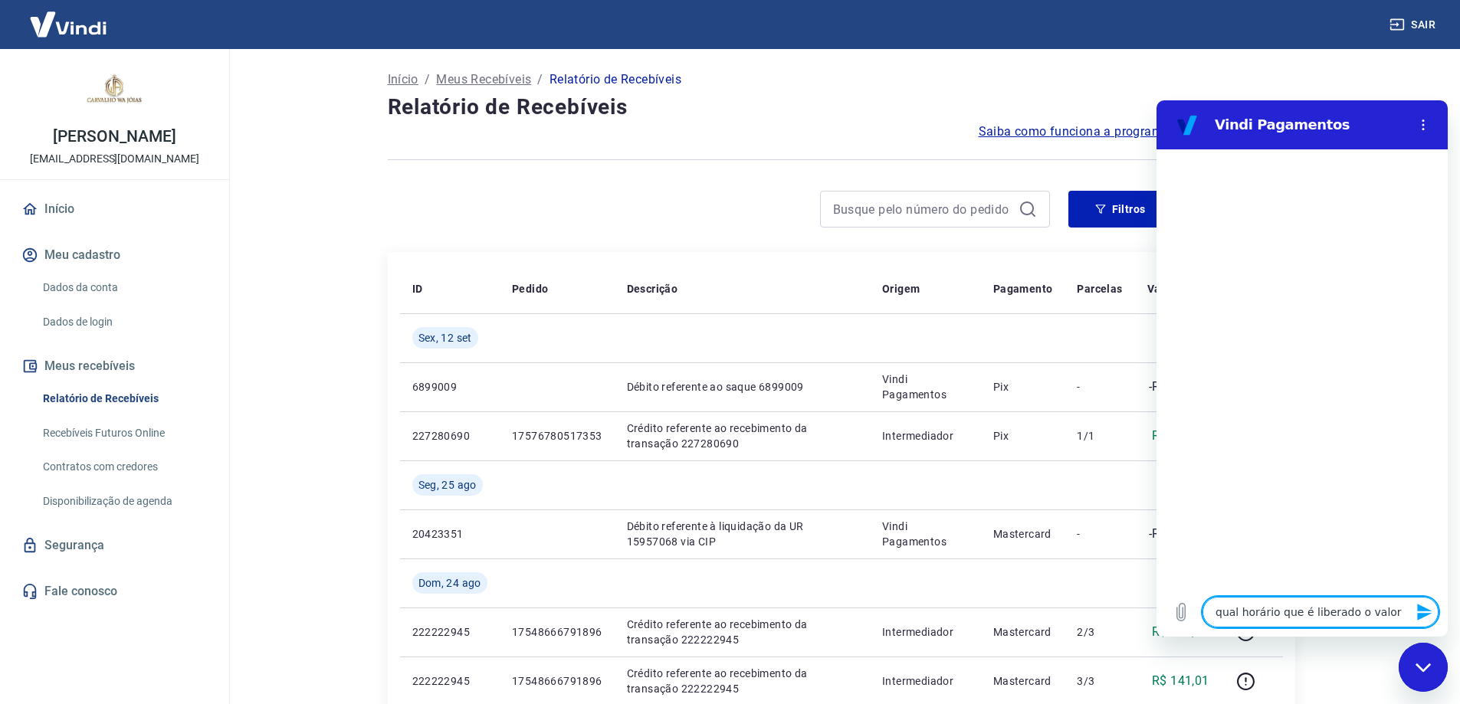
type textarea "qual horário que é liberado o valor n"
type textarea "x"
type textarea "qual horário que é liberado o valor na"
type textarea "x"
type textarea "qual horário que é liberado o valor na"
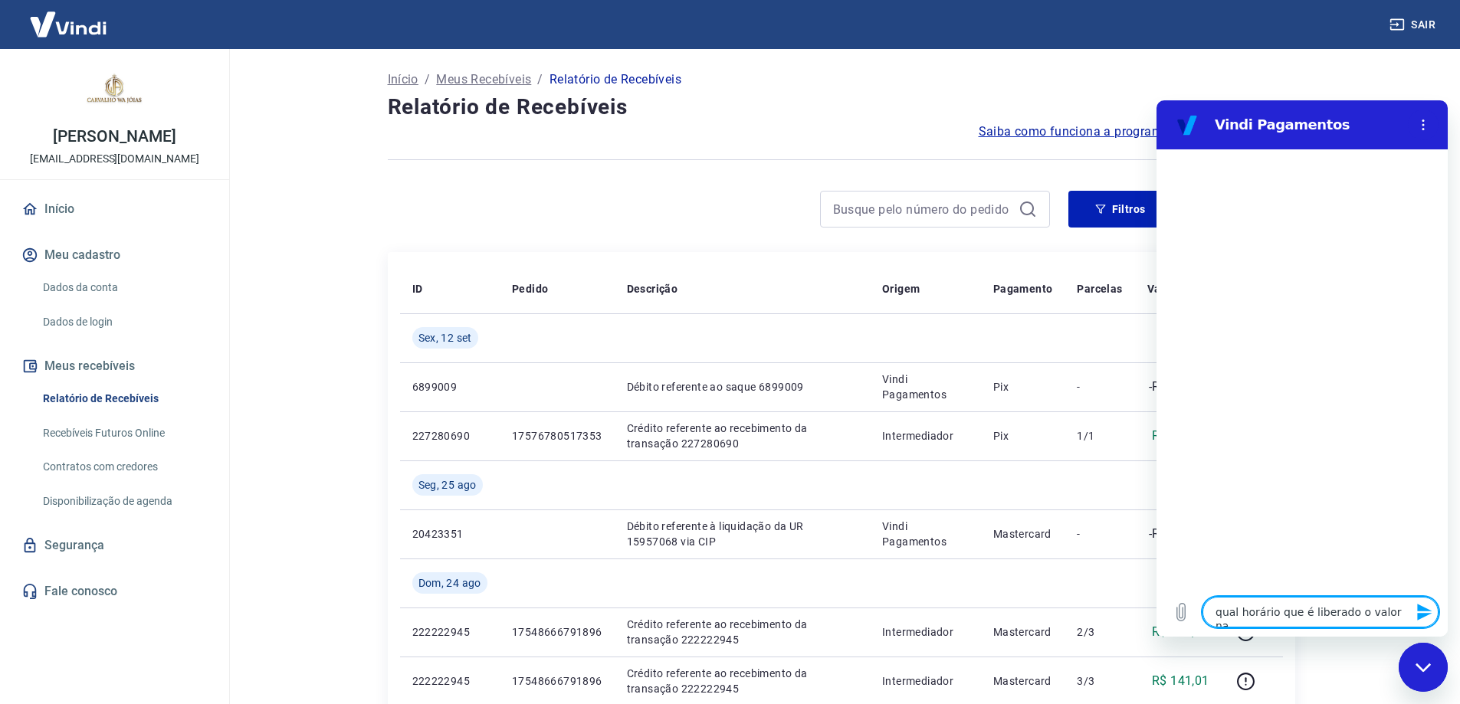
type textarea "x"
type textarea "qual horário que é liberado o valor na c"
type textarea "x"
type textarea "qual horário que é liberado o valor na co"
type textarea "x"
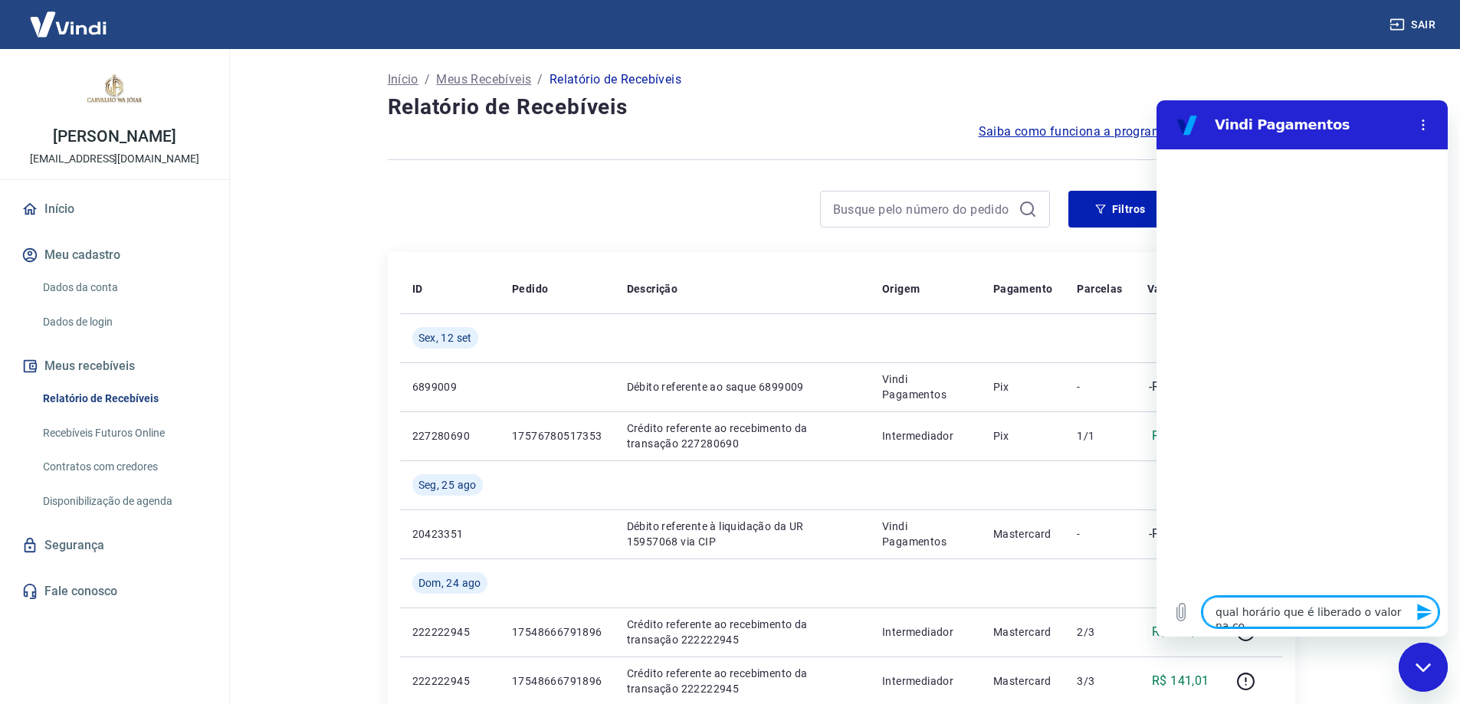
type textarea "qual horário que é liberado o valor na con"
type textarea "x"
type textarea "qual horário que é liberado o valor na cont"
type textarea "x"
type textarea "qual horário que é liberado o valor na conta"
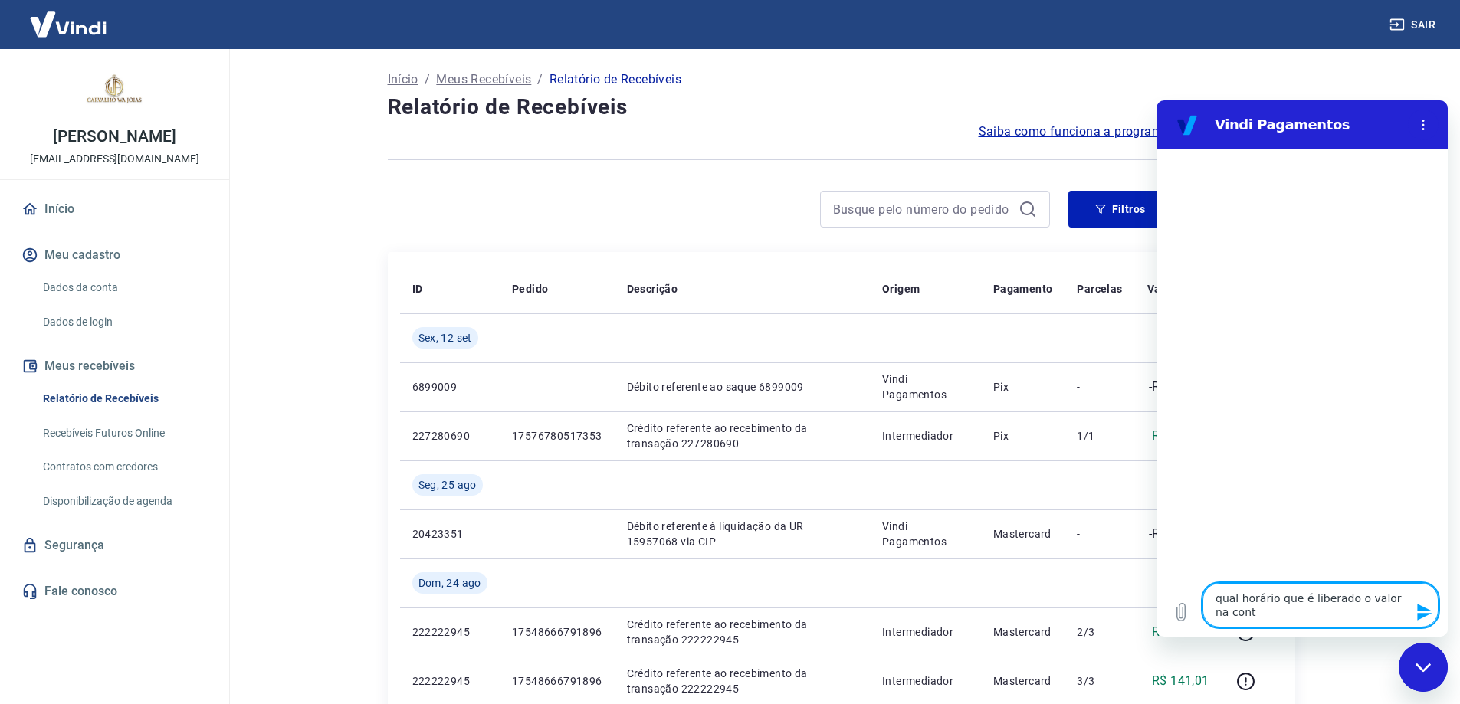
type textarea "x"
type textarea "qual horário que é liberado o valor na conta?"
type textarea "x"
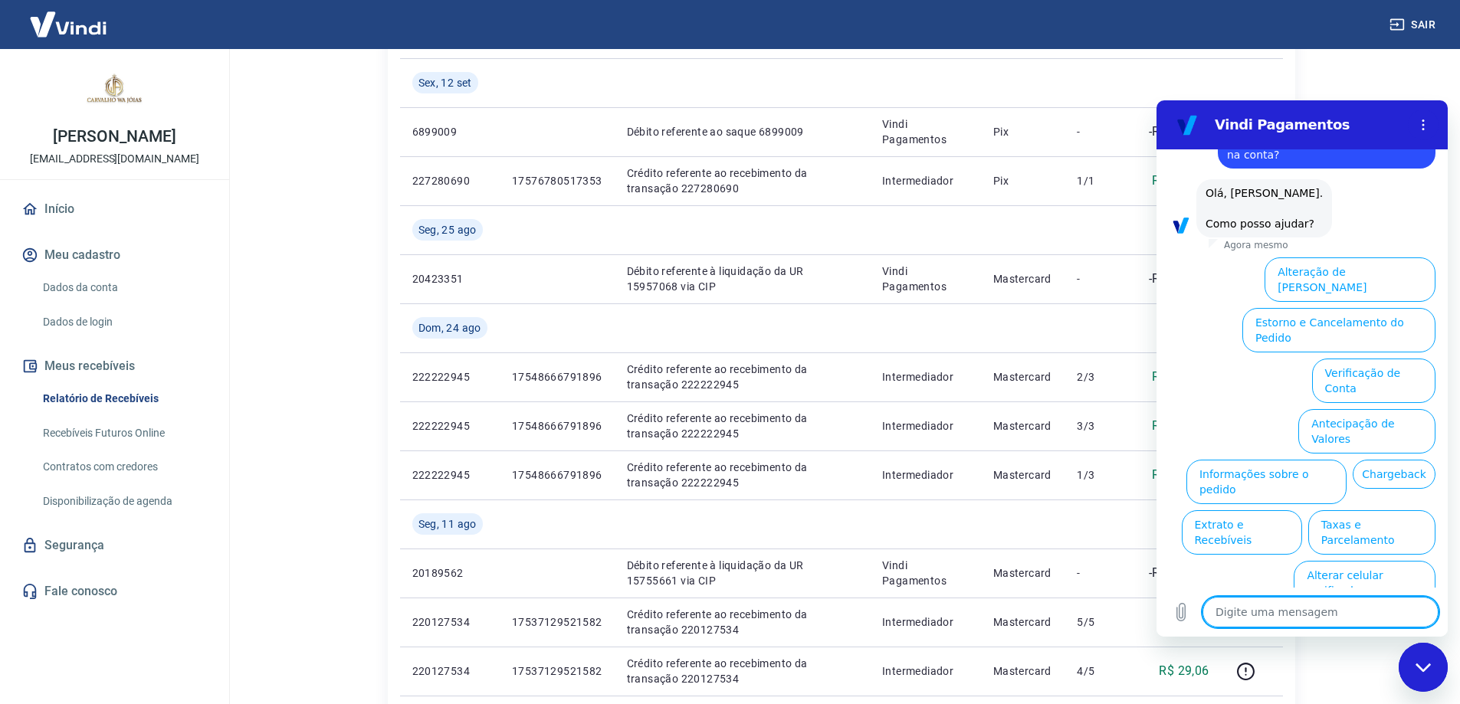
scroll to position [383, 0]
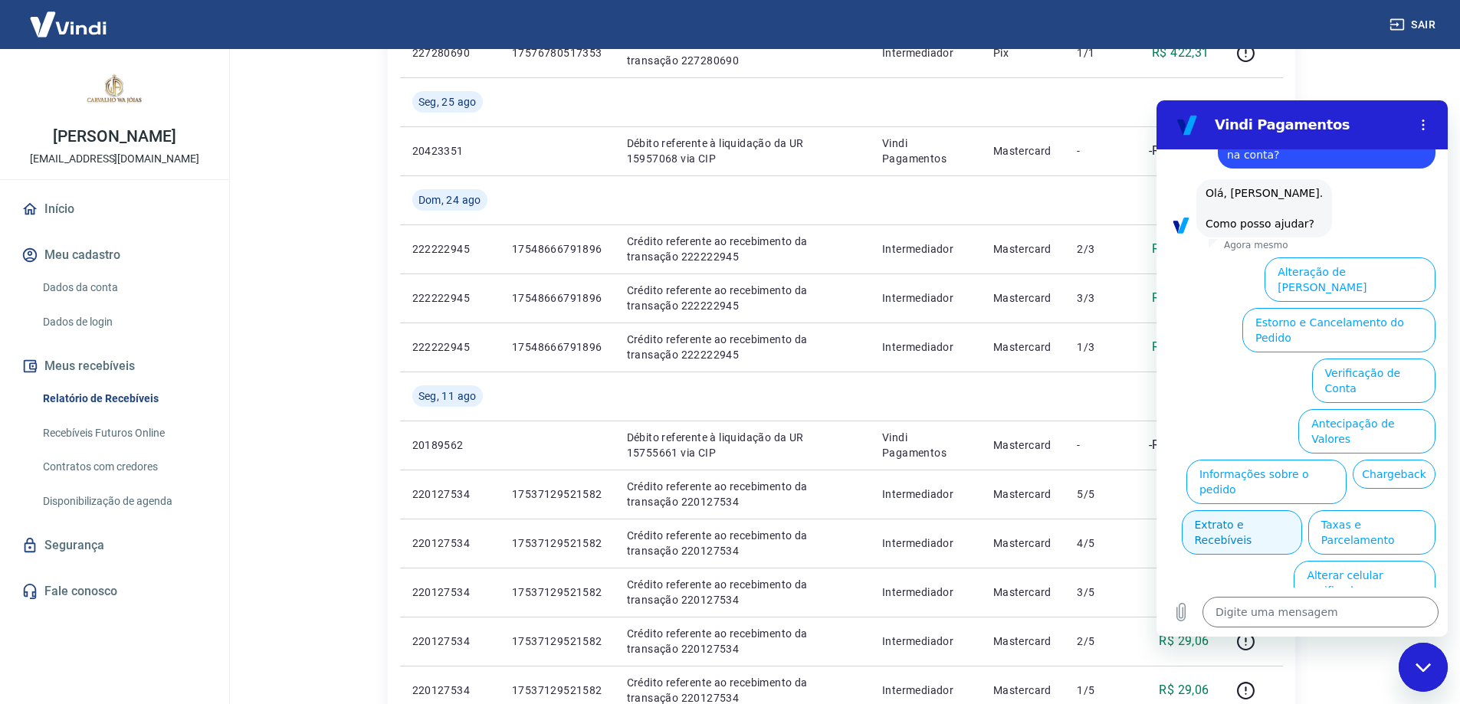
click at [1302, 510] on button "Extrato e Recebíveis" at bounding box center [1242, 532] width 120 height 44
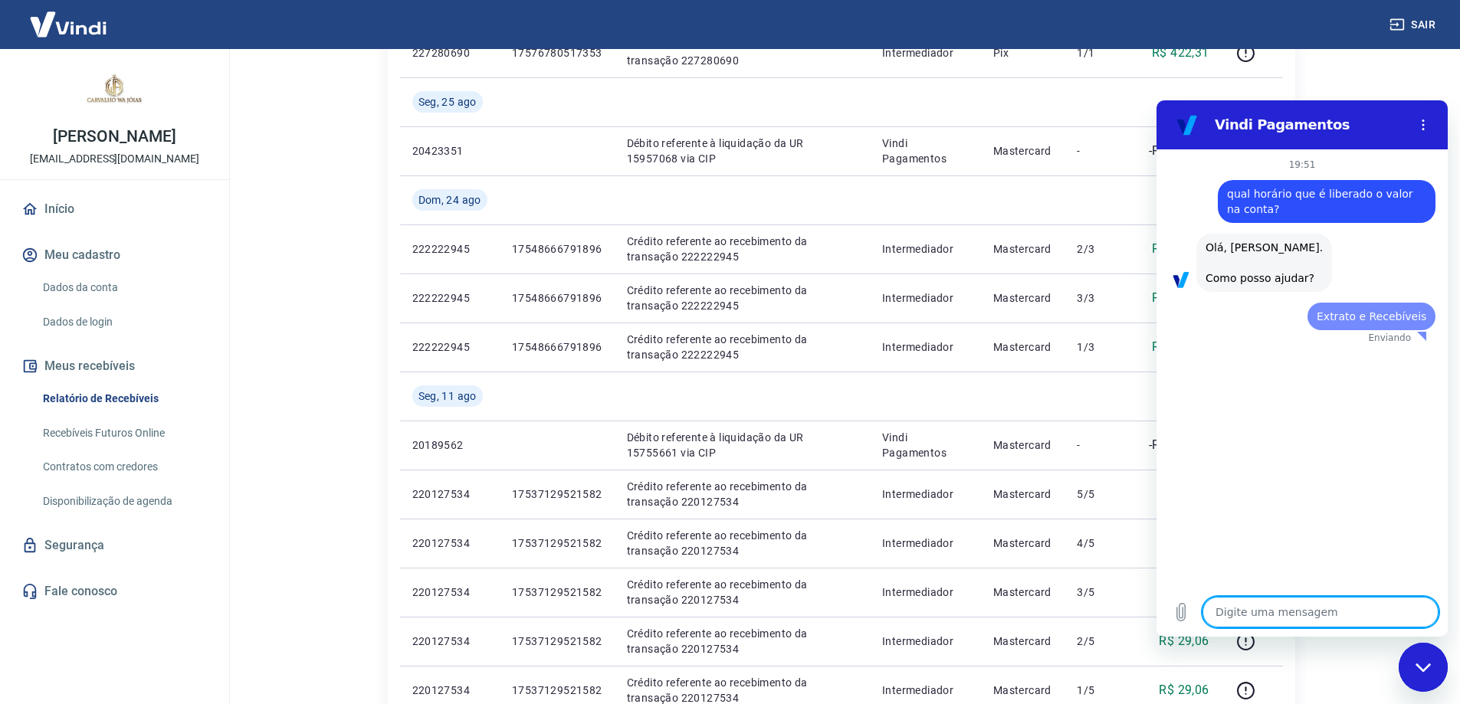
scroll to position [0, 0]
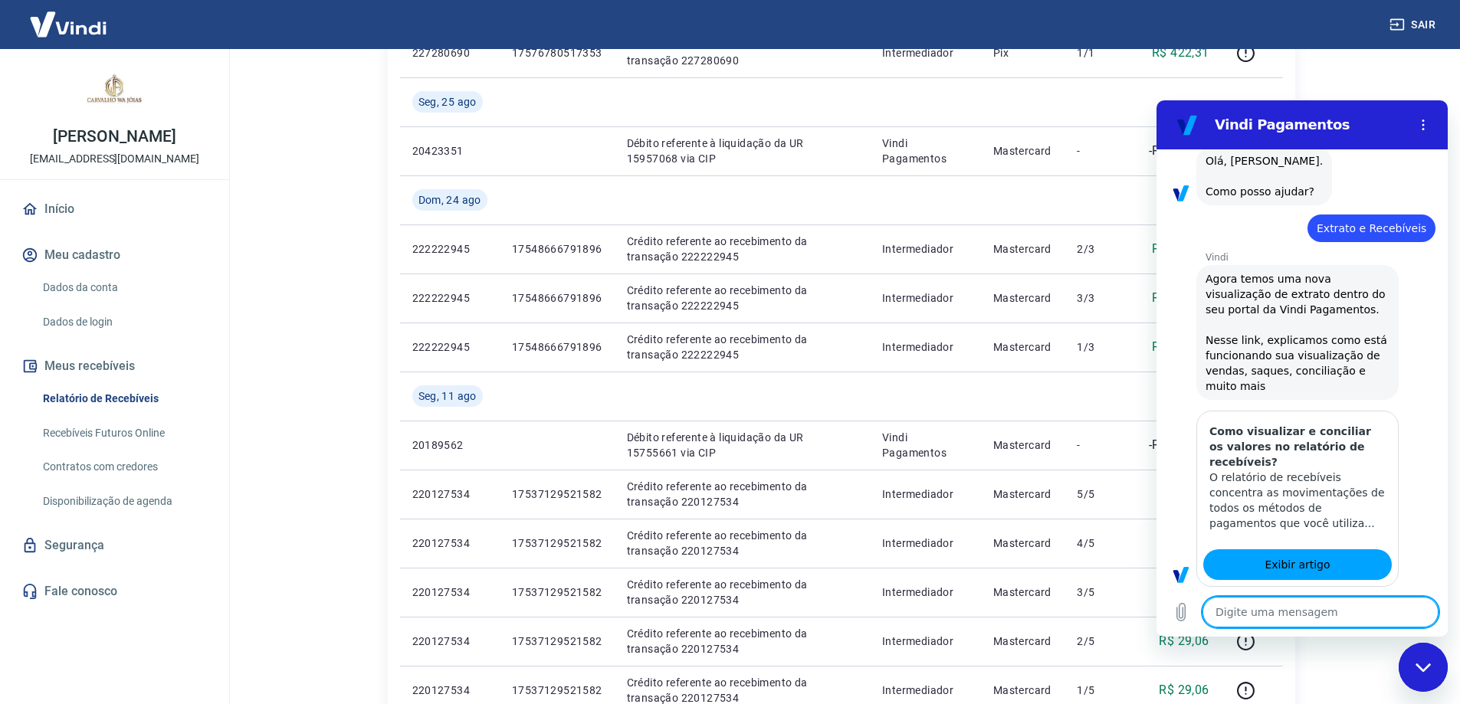
type textarea "x"
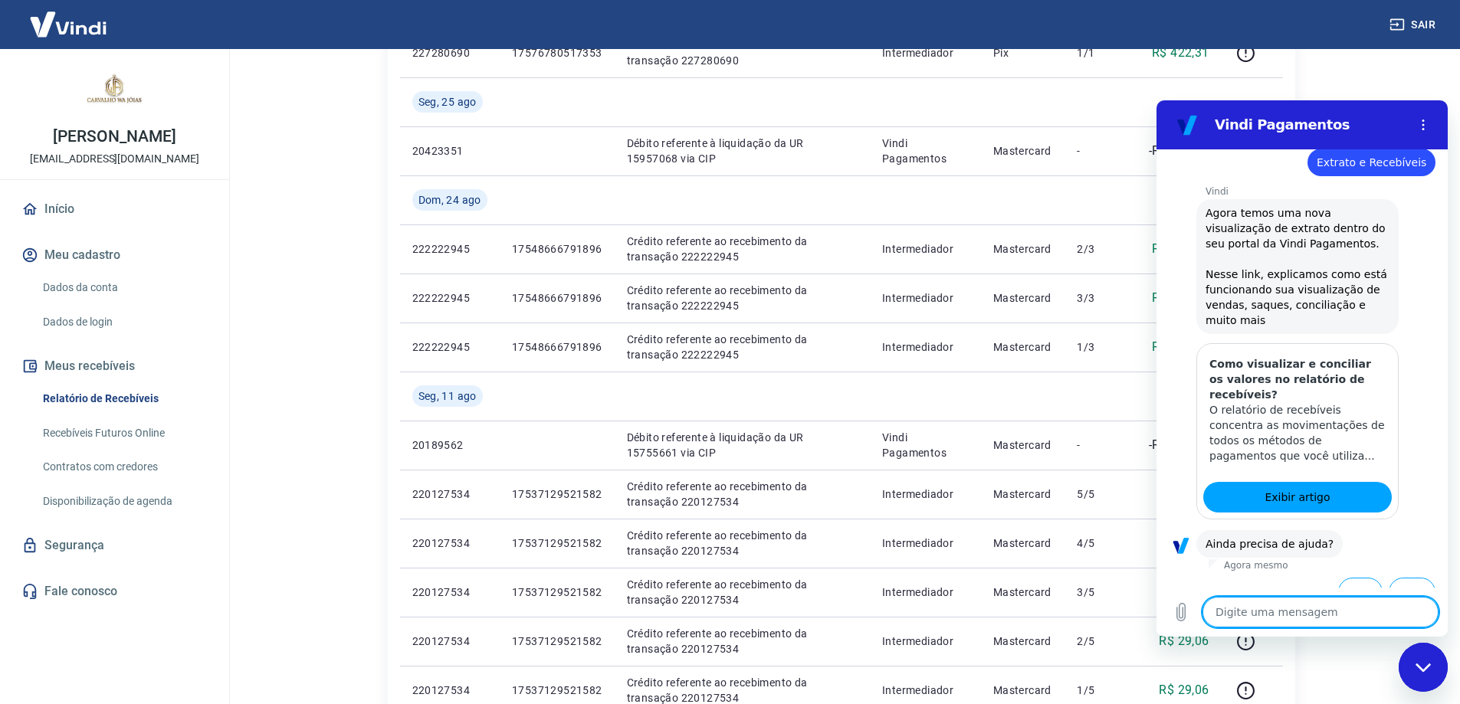
scroll to position [191, 0]
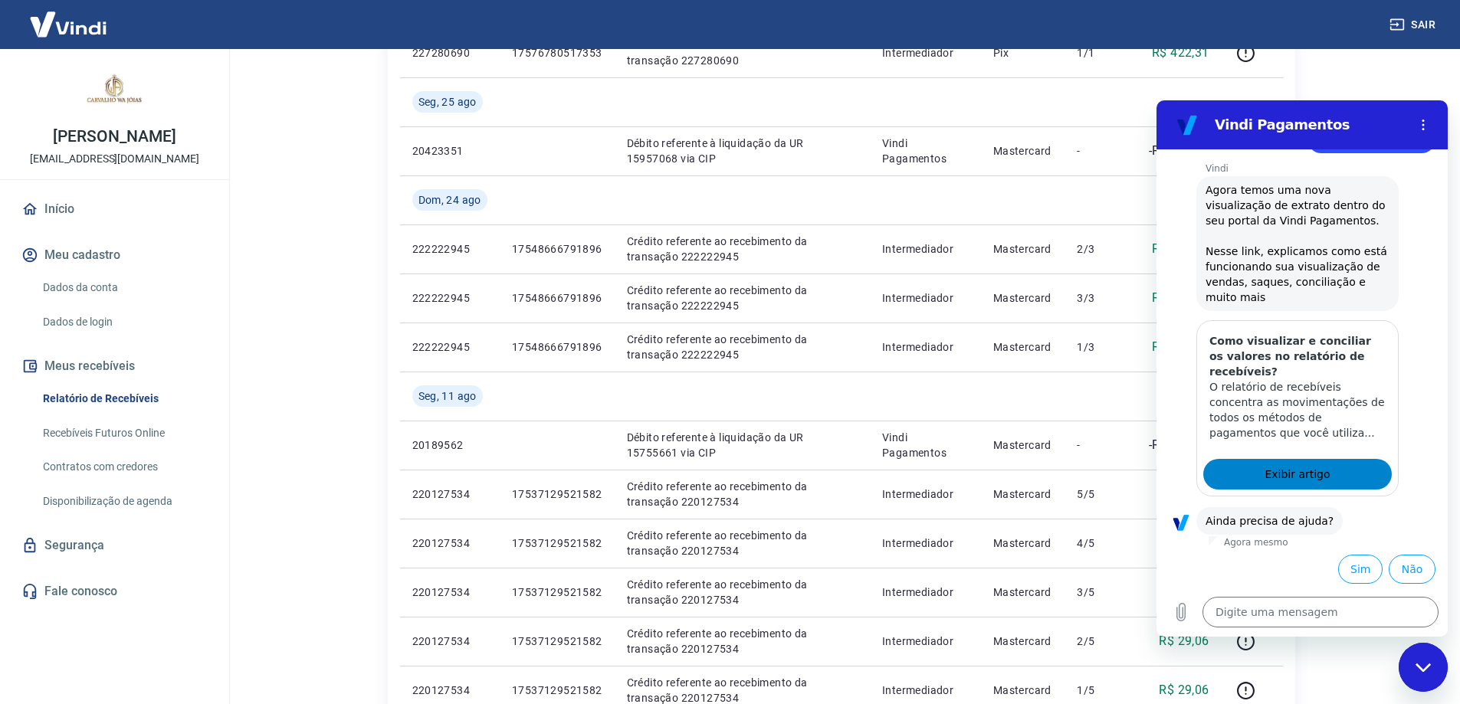
click at [1313, 470] on span "Exibir artigo" at bounding box center [1296, 474] width 65 height 18
